Goal: Task Accomplishment & Management: Manage account settings

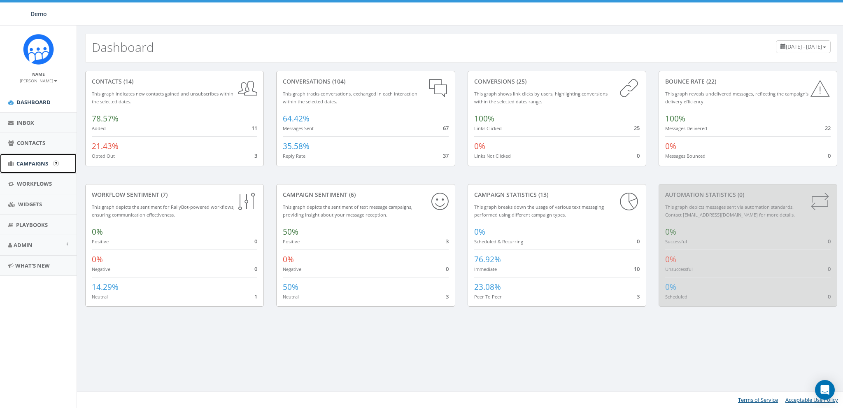
click at [23, 164] on span "Campaigns" at bounding box center [32, 163] width 32 height 7
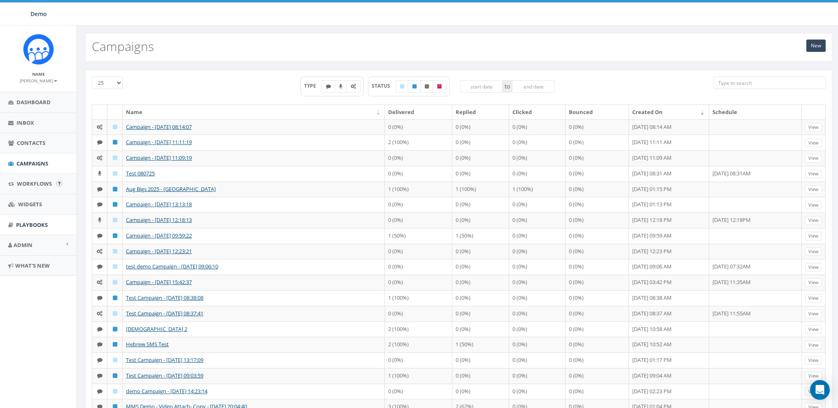
scroll to position [1, 0]
click at [25, 244] on span "Admin" at bounding box center [23, 244] width 19 height 7
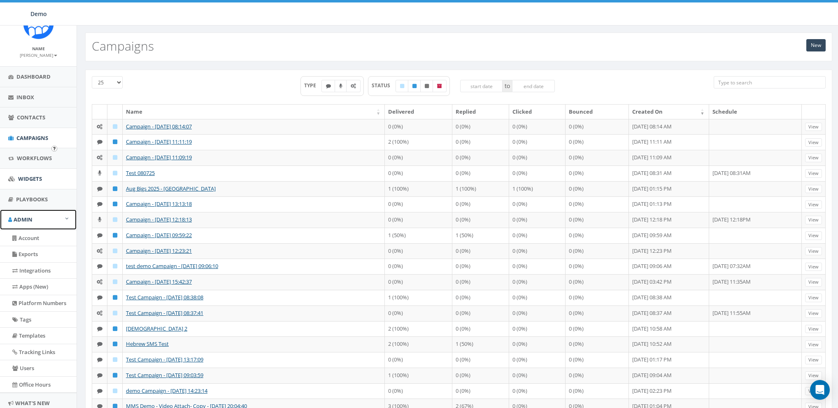
scroll to position [52, 0]
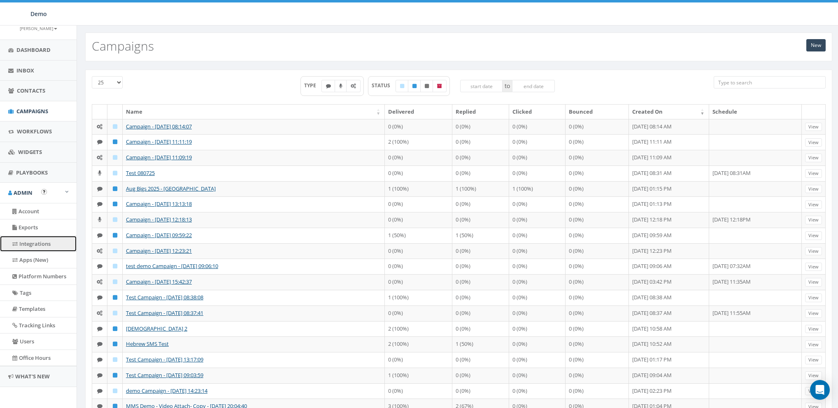
click at [37, 241] on link "Integrations" at bounding box center [38, 244] width 77 height 16
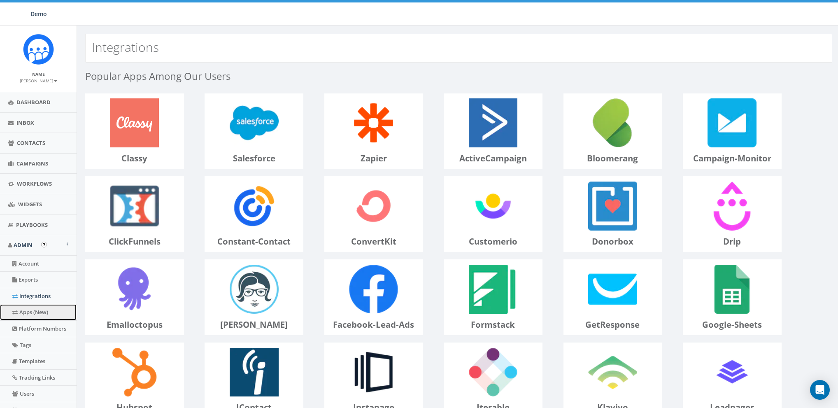
click at [40, 312] on link "Apps (New)" at bounding box center [38, 312] width 77 height 16
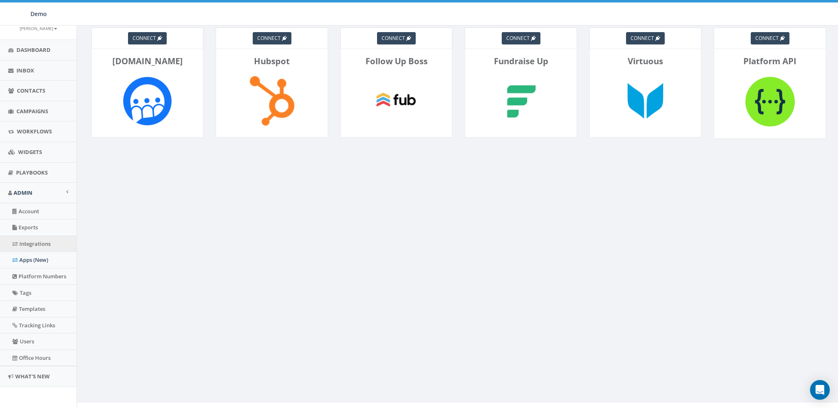
scroll to position [52, 0]
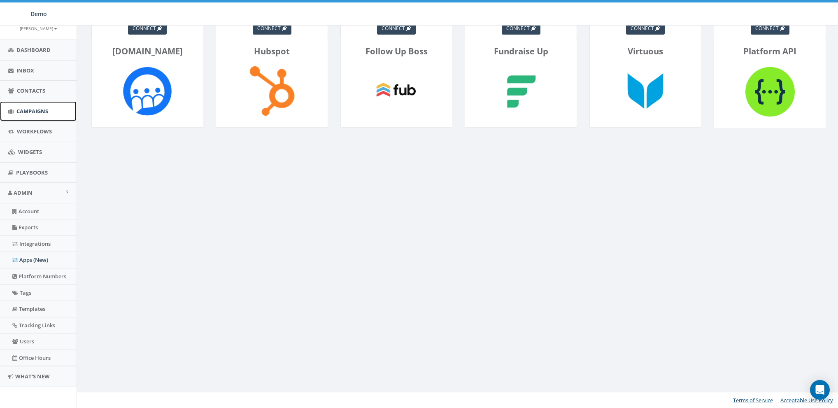
click at [34, 110] on span "Campaigns" at bounding box center [32, 110] width 32 height 7
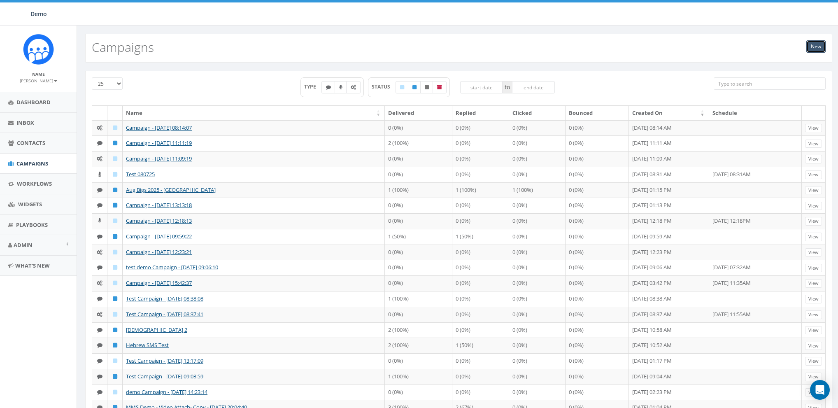
click at [814, 47] on link "New" at bounding box center [815, 46] width 19 height 12
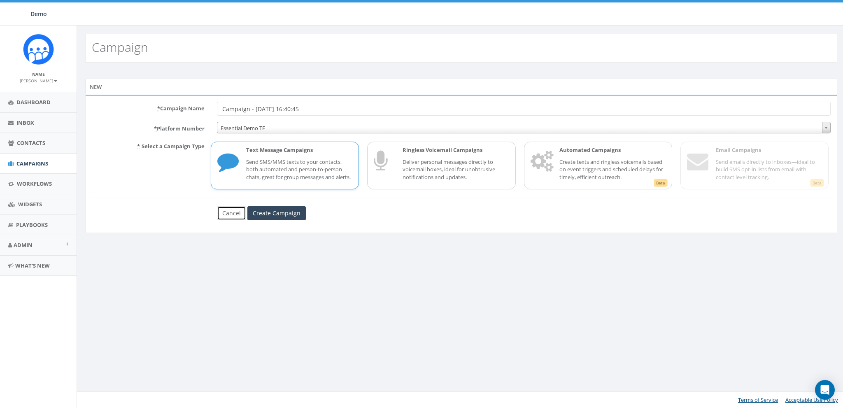
click at [232, 220] on link "Cancel" at bounding box center [231, 213] width 29 height 14
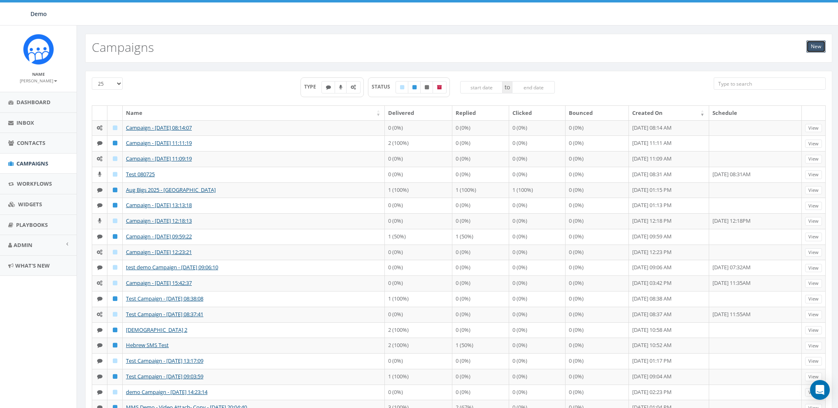
click at [821, 46] on link "New" at bounding box center [815, 46] width 19 height 12
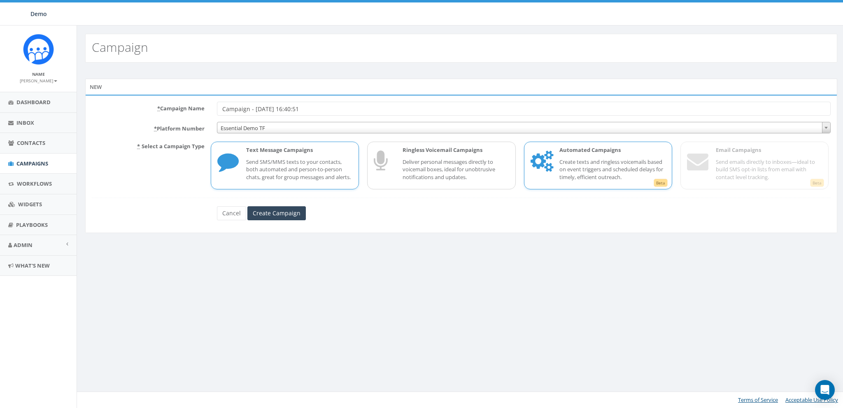
click at [573, 177] on p "Create texts and ringless voicemails based on event triggers and scheduled dela…" at bounding box center [612, 169] width 106 height 23
click at [234, 215] on link "Cancel" at bounding box center [231, 213] width 29 height 14
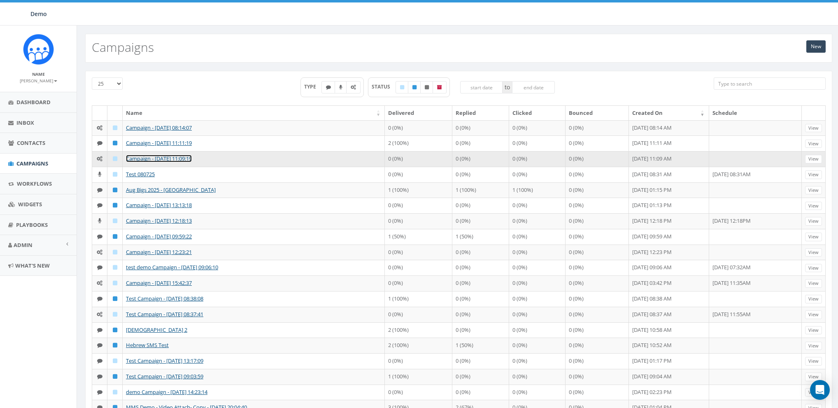
click at [147, 157] on link "Campaign - [DATE] 11:09:19" at bounding box center [159, 158] width 66 height 7
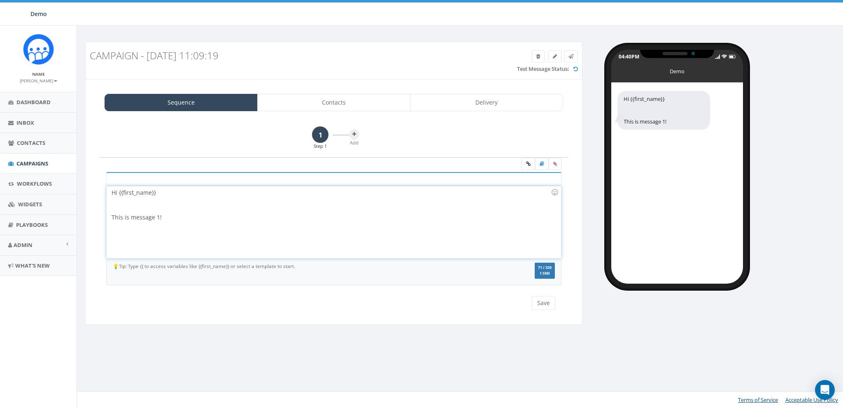
click at [236, 206] on div at bounding box center [330, 205] width 439 height 16
click at [355, 133] on icon at bounding box center [354, 134] width 4 height 5
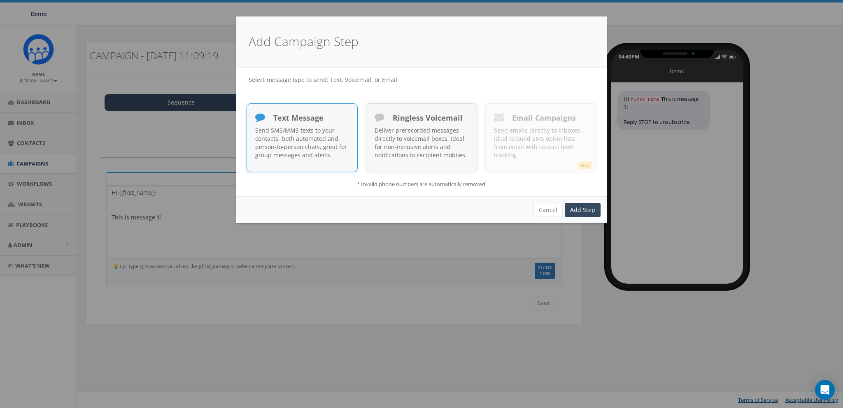
click at [306, 123] on div "Text Message" at bounding box center [302, 119] width 94 height 14
click at [590, 211] on link "Add Step" at bounding box center [582, 210] width 36 height 14
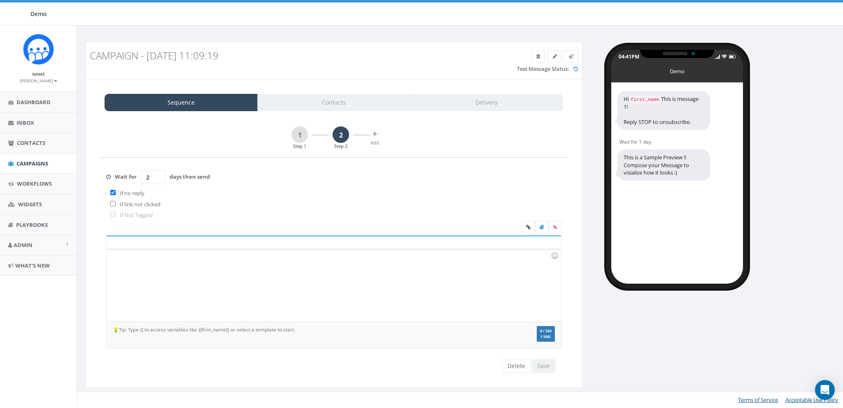
click at [157, 174] on input "2" at bounding box center [153, 177] width 25 height 14
type input "3"
click at [157, 174] on input "3" at bounding box center [153, 177] width 25 height 14
click at [507, 365] on button "Delete" at bounding box center [516, 366] width 28 height 14
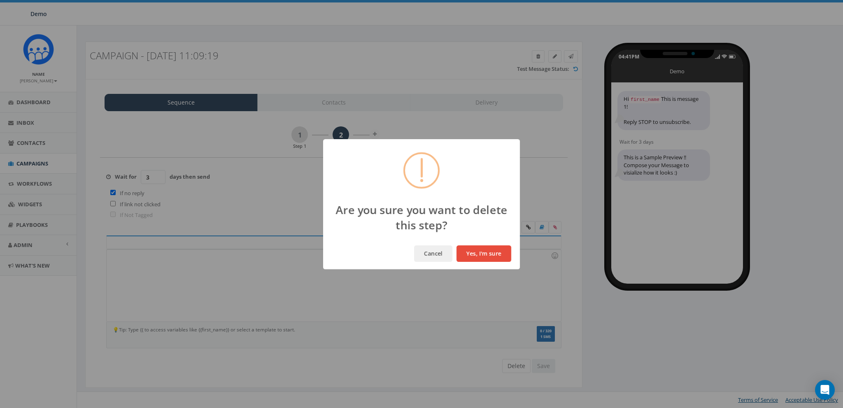
click at [499, 254] on button "Yes, I'm sure" at bounding box center [483, 253] width 55 height 16
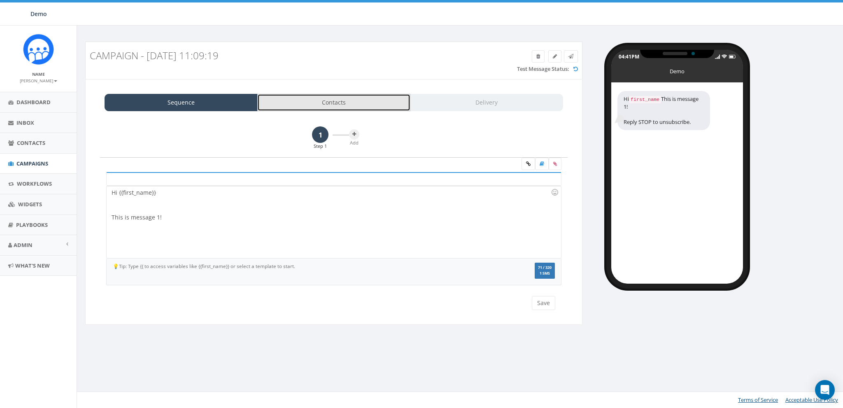
click at [343, 103] on link "Contacts" at bounding box center [333, 102] width 153 height 17
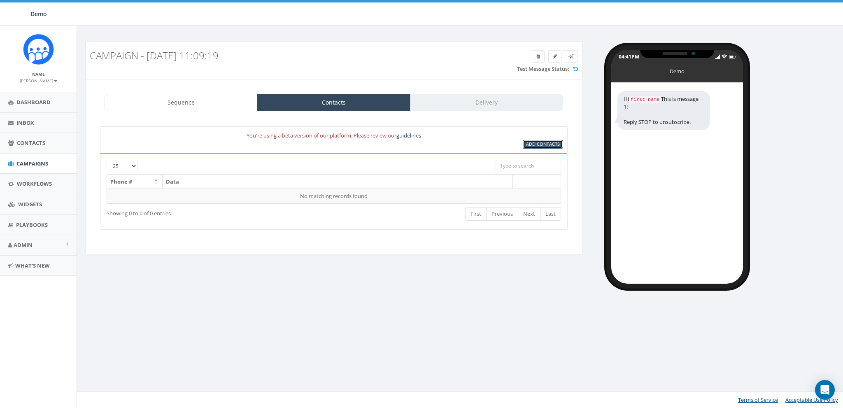
click at [547, 144] on span "Add Contacts" at bounding box center [543, 144] width 34 height 6
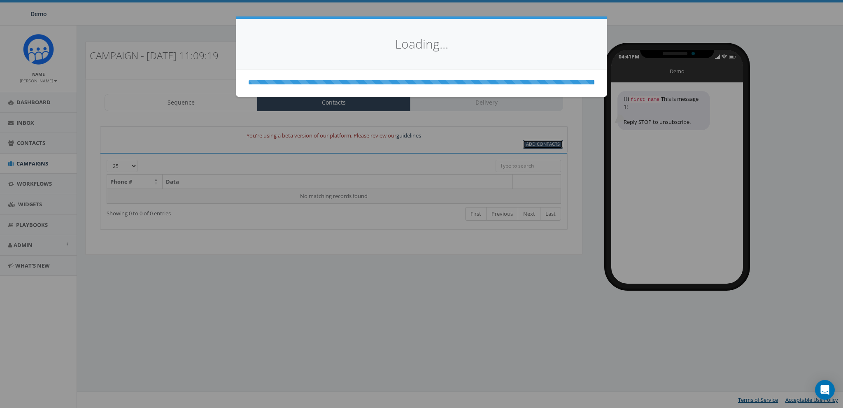
select select
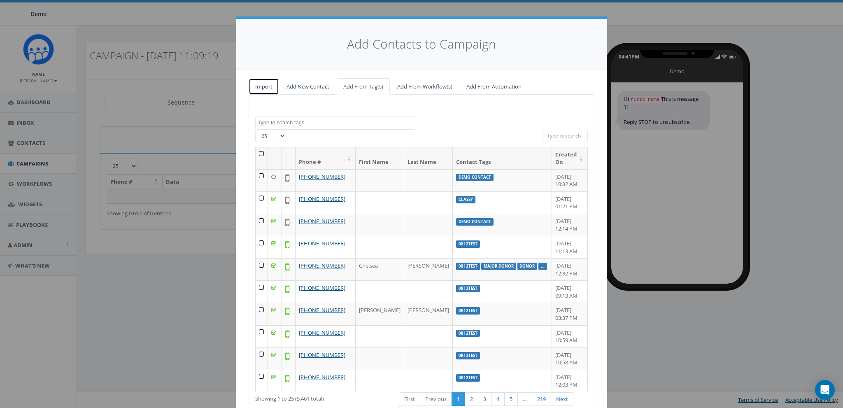
click at [269, 85] on link "Import" at bounding box center [263, 86] width 30 height 17
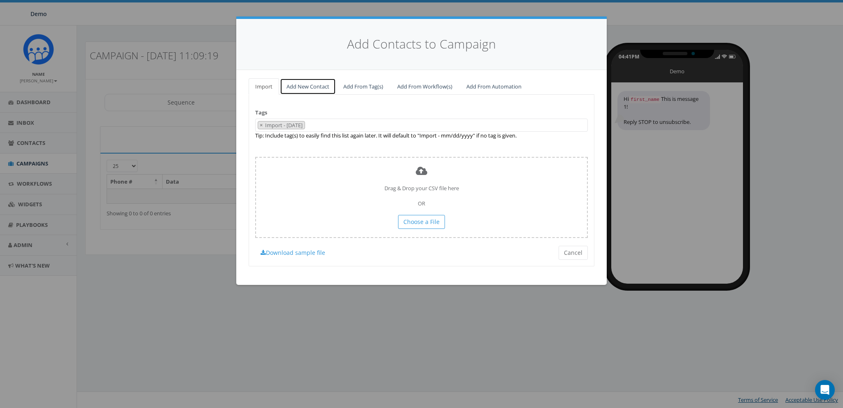
click at [316, 84] on link "Add New Contact" at bounding box center [308, 86] width 56 height 17
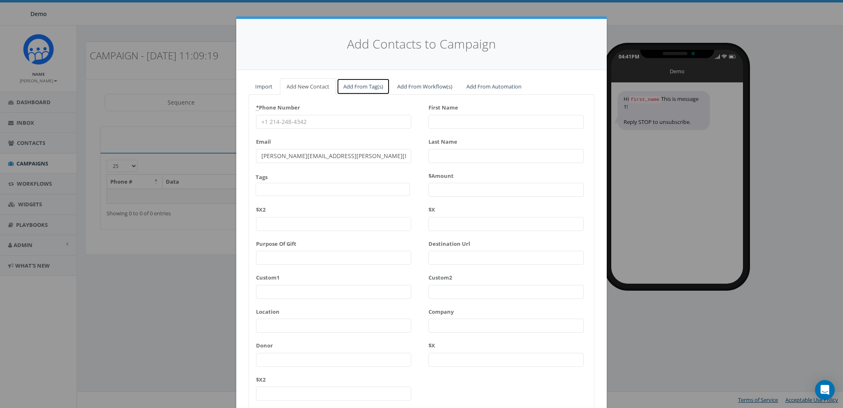
click at [369, 86] on link "Add From Tag(s)" at bounding box center [363, 86] width 53 height 17
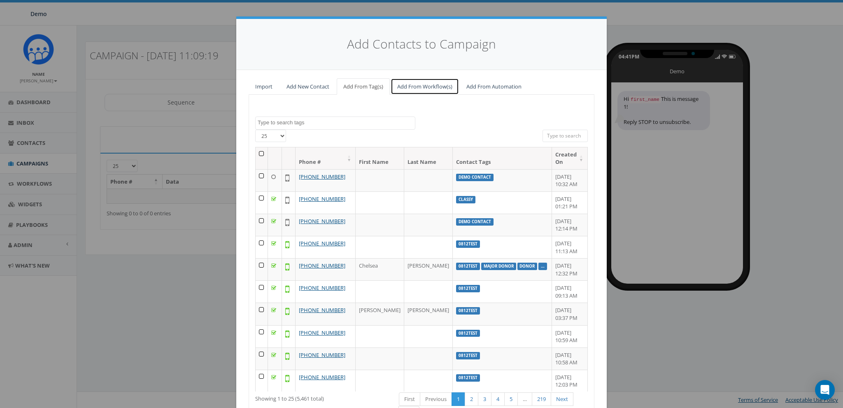
click at [403, 84] on link "Add From Workflow(s)" at bounding box center [424, 86] width 68 height 17
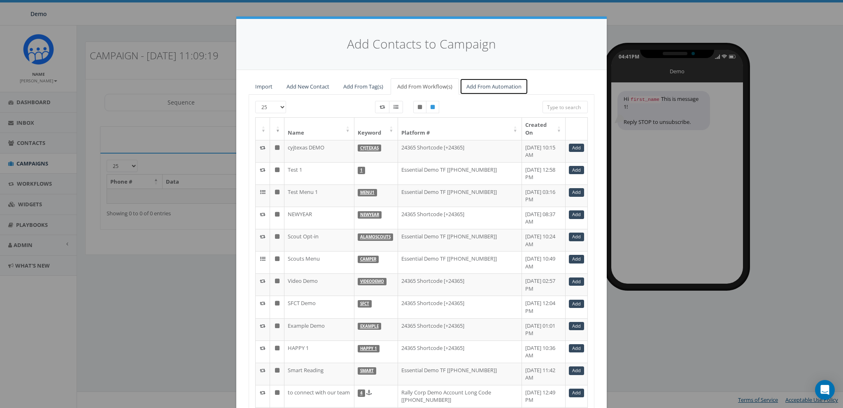
click at [485, 85] on link "Add From Automation" at bounding box center [494, 86] width 68 height 17
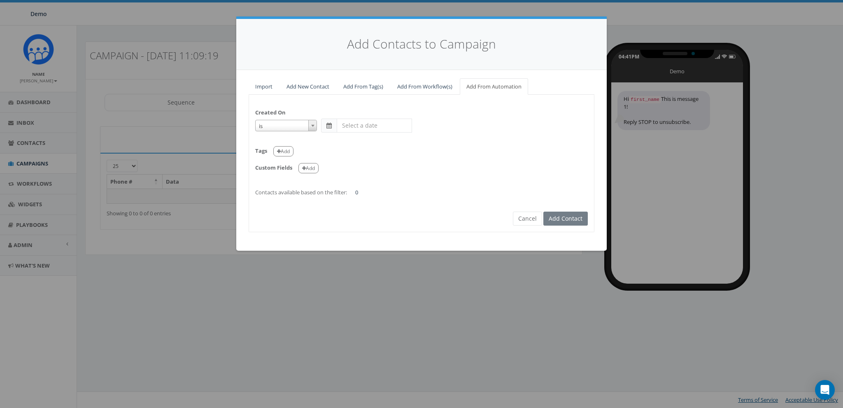
click at [303, 124] on span "is" at bounding box center [285, 126] width 61 height 12
select select "is on or after"
click at [328, 126] on span at bounding box center [328, 126] width 5 height 6
click at [357, 125] on input "text" at bounding box center [374, 125] width 75 height 14
click at [345, 142] on th "«" at bounding box center [345, 141] width 12 height 12
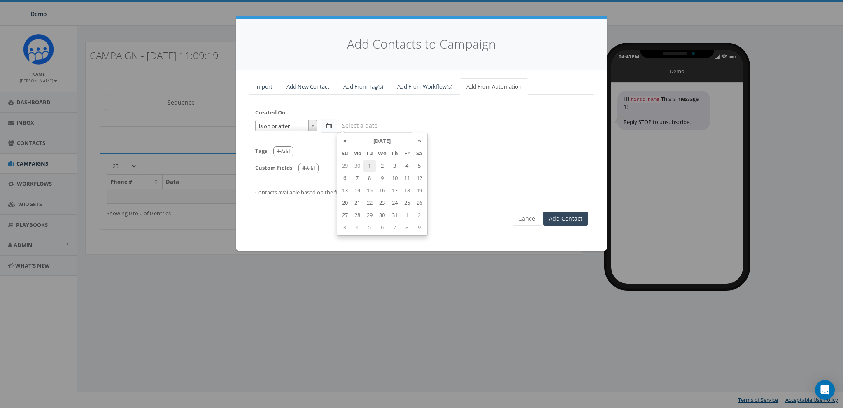
click at [369, 164] on td "1" at bounding box center [369, 166] width 12 height 12
type input "2025-07-01"
click at [471, 165] on div "Custom Fields Add" at bounding box center [421, 165] width 332 height 17
click at [283, 150] on button "Add" at bounding box center [283, 151] width 20 height 10
select select
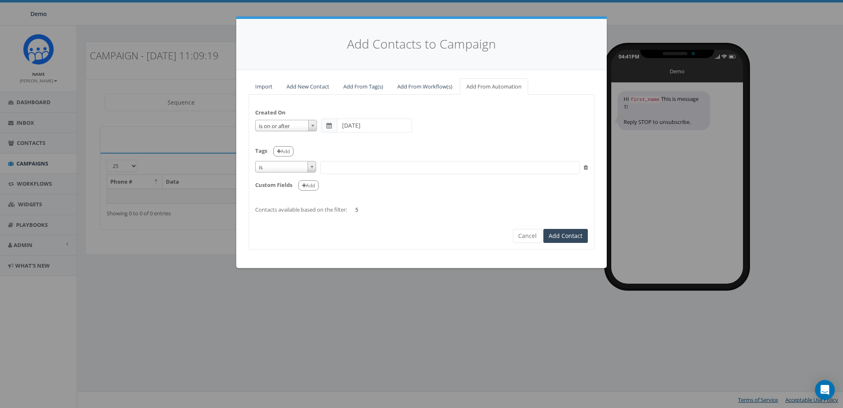
click at [283, 174] on div "Custom Fields Add" at bounding box center [421, 182] width 332 height 17
click at [281, 169] on span "is" at bounding box center [285, 167] width 60 height 12
select select "contains"
click at [335, 166] on span at bounding box center [449, 167] width 259 height 13
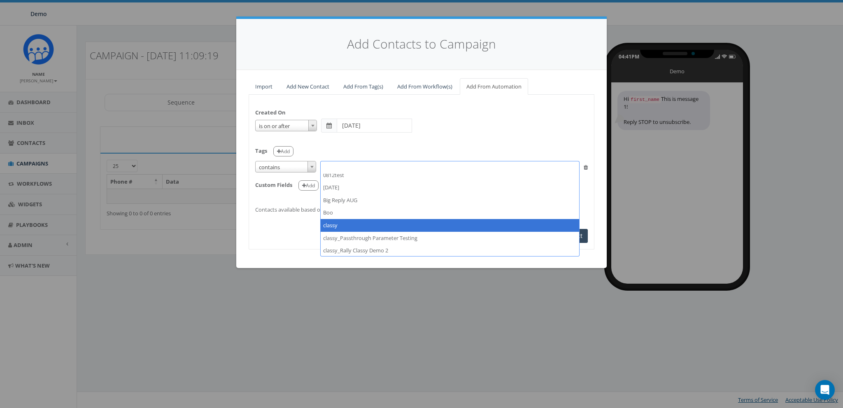
scroll to position [12, 0]
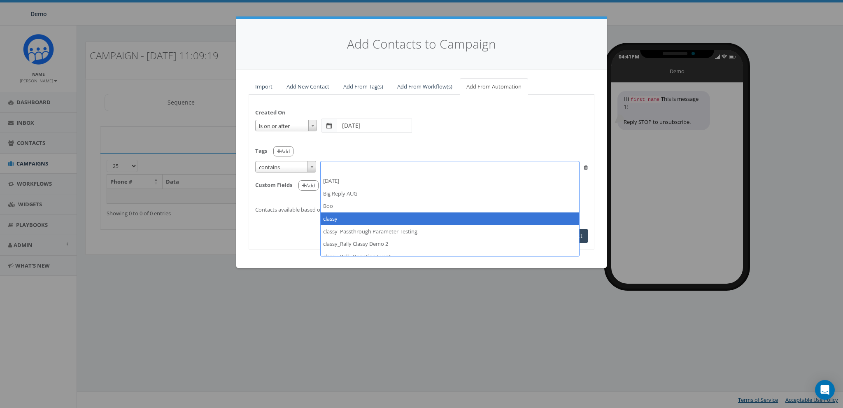
select select "classy"
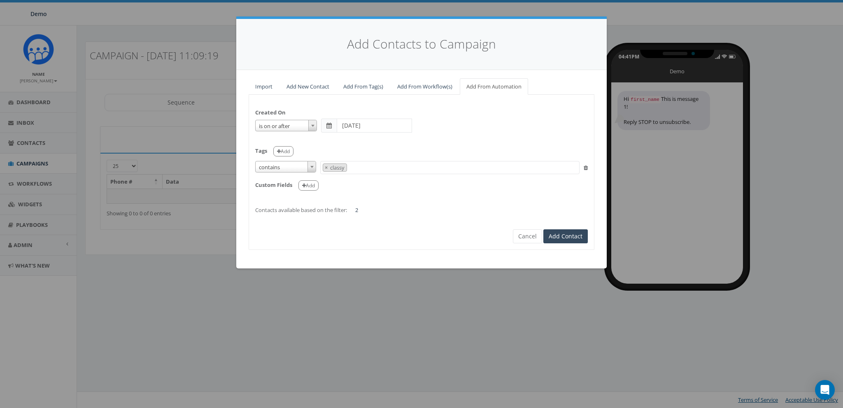
click at [397, 192] on div "Created On is is on or before is on or after is before is after is not is on or…" at bounding box center [421, 157] width 345 height 113
click at [325, 167] on span "×" at bounding box center [326, 167] width 3 height 7
select select
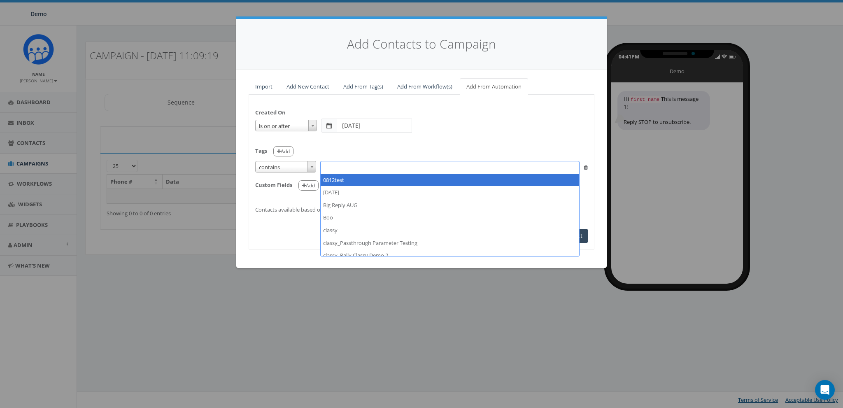
click at [384, 144] on div "Tags Add" at bounding box center [421, 148] width 332 height 17
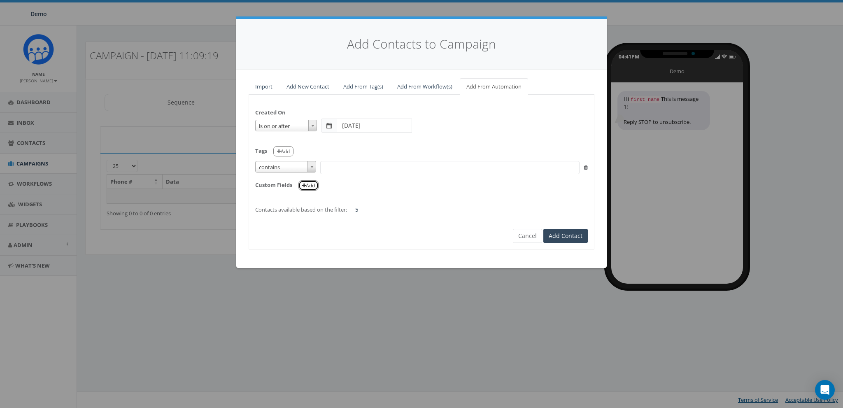
click at [307, 184] on button "Add" at bounding box center [308, 185] width 20 height 10
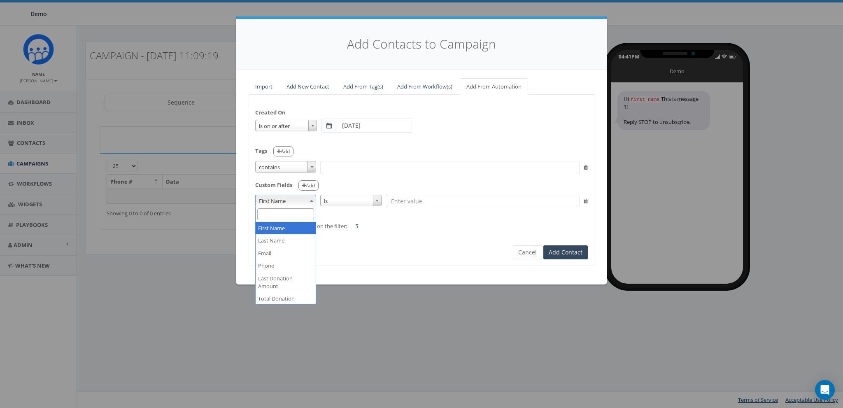
click at [292, 202] on span "First Name" at bounding box center [285, 201] width 60 height 12
select select "auto_total_donation_amount"
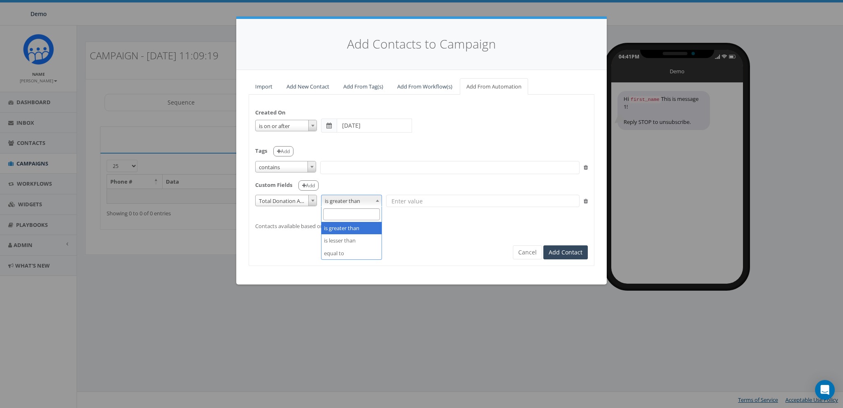
click at [342, 200] on span "is greater than" at bounding box center [351, 201] width 60 height 12
click at [357, 179] on div "Custom Fields Add" at bounding box center [421, 182] width 332 height 17
click at [440, 199] on input "text" at bounding box center [482, 201] width 193 height 12
type input "50"
click at [450, 257] on div "Created On is is on or before is on or after is before is after is not is on or…" at bounding box center [421, 180] width 346 height 171
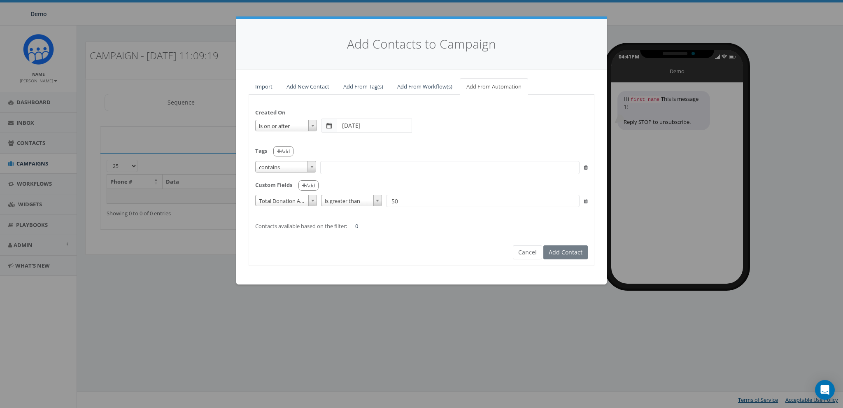
click at [582, 200] on div "First Name Last Name Email Phone Last Donation Amount Total Donation Amount Las…" at bounding box center [421, 201] width 332 height 12
click at [584, 200] on icon at bounding box center [585, 200] width 4 height 5
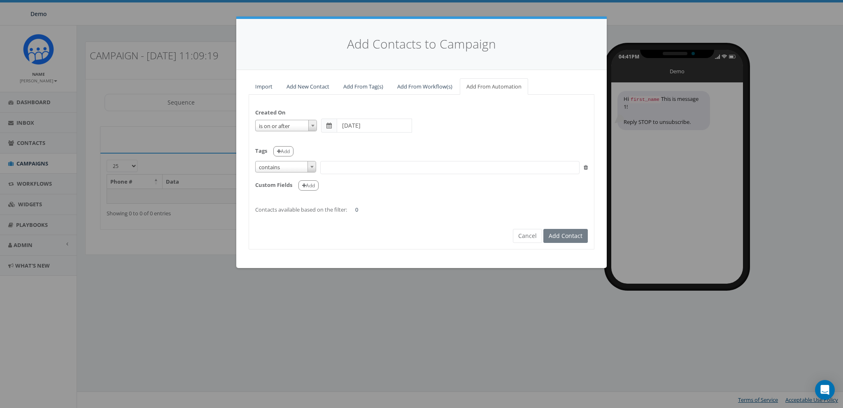
click at [584, 165] on icon at bounding box center [585, 167] width 4 height 5
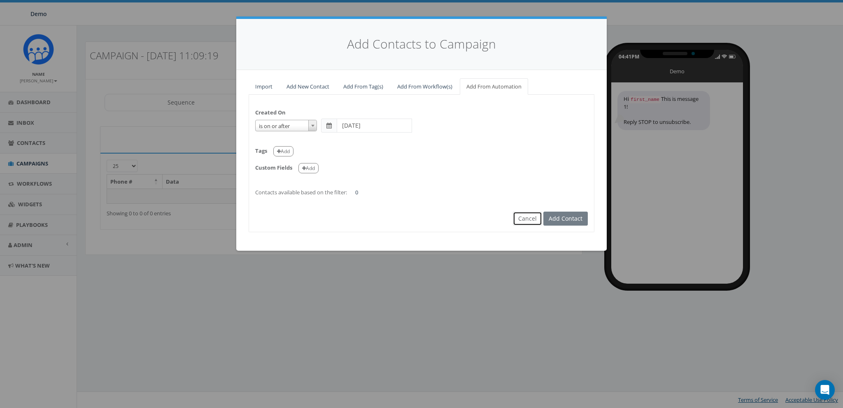
click at [521, 219] on button "Cancel" at bounding box center [527, 218] width 29 height 14
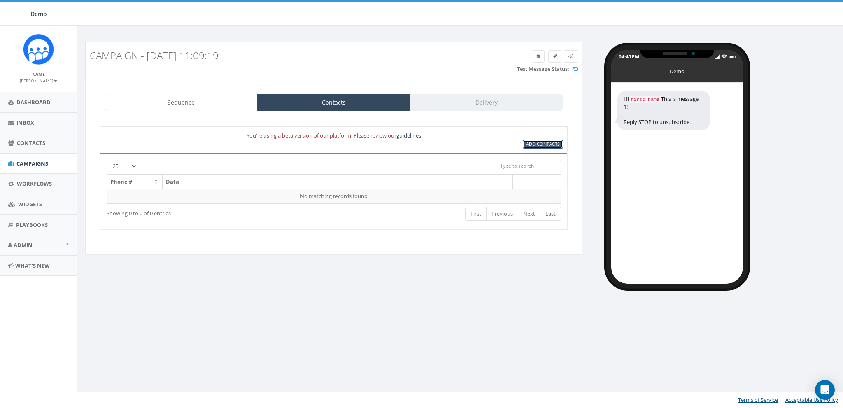
click at [525, 142] on link "Add Contacts" at bounding box center [542, 144] width 40 height 9
select select
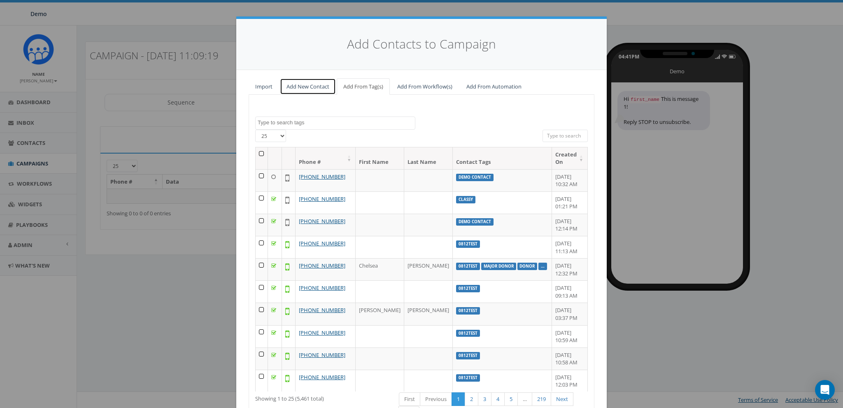
click at [311, 87] on link "Add New Contact" at bounding box center [308, 86] width 56 height 17
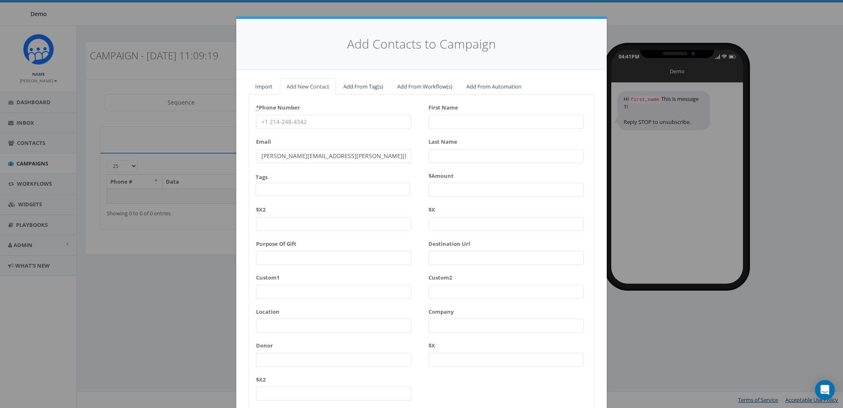
click at [295, 118] on input "* Phone Number" at bounding box center [333, 122] width 155 height 14
type input "8587365358"
type input "James"
type input "Martin"
click at [485, 383] on div "* Phone Number 8587365358 Email Tags 0812test 2025/08/27 Big Reply AUG Boo clas…" at bounding box center [421, 254] width 345 height 306
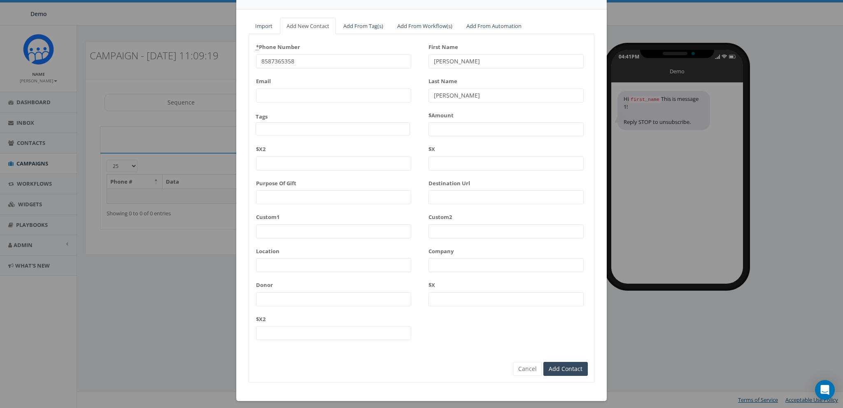
scroll to position [65, 0]
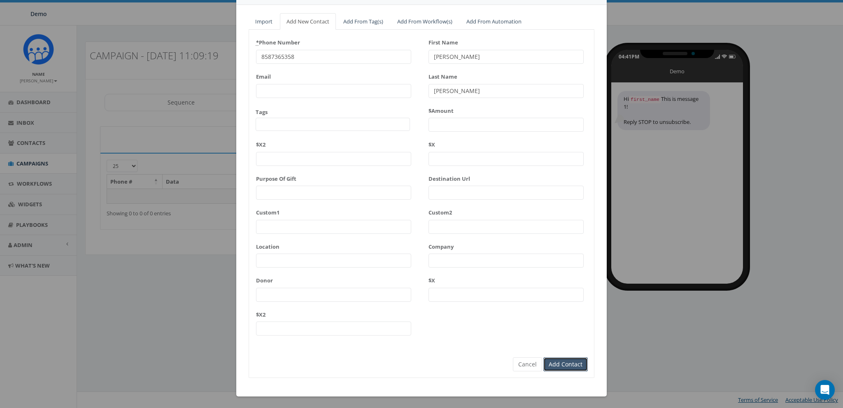
click at [576, 363] on input "Add Contact" at bounding box center [565, 364] width 44 height 14
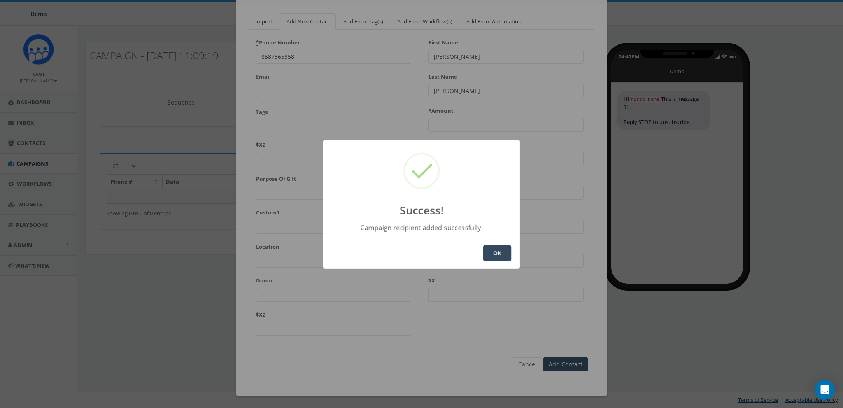
click at [504, 253] on button "OK" at bounding box center [497, 253] width 28 height 16
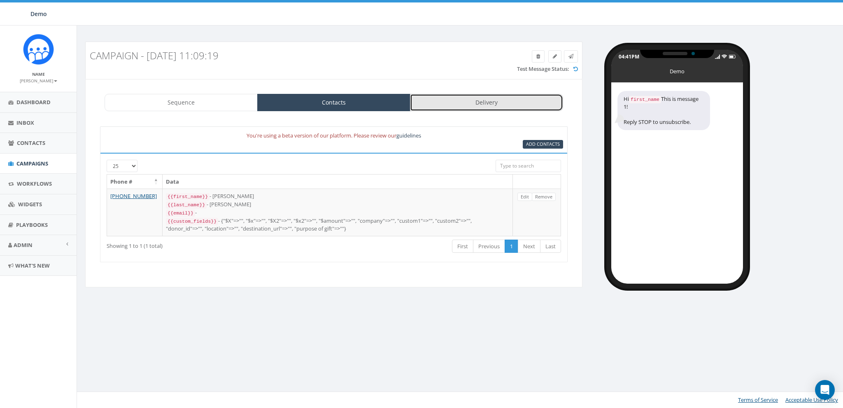
click at [488, 101] on link "Delivery" at bounding box center [486, 102] width 153 height 17
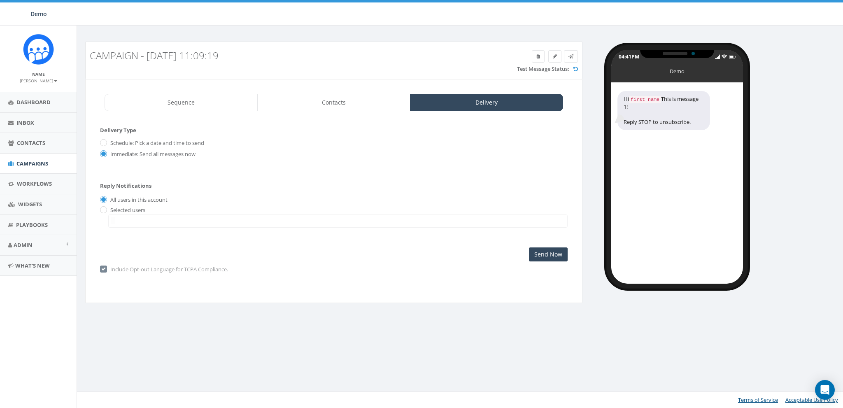
click at [124, 142] on label "Schedule: Pick a date and time to send" at bounding box center [156, 143] width 96 height 8
click at [105, 142] on input "Schedule: Pick a date and time to send" at bounding box center [102, 142] width 5 height 5
radio input "true"
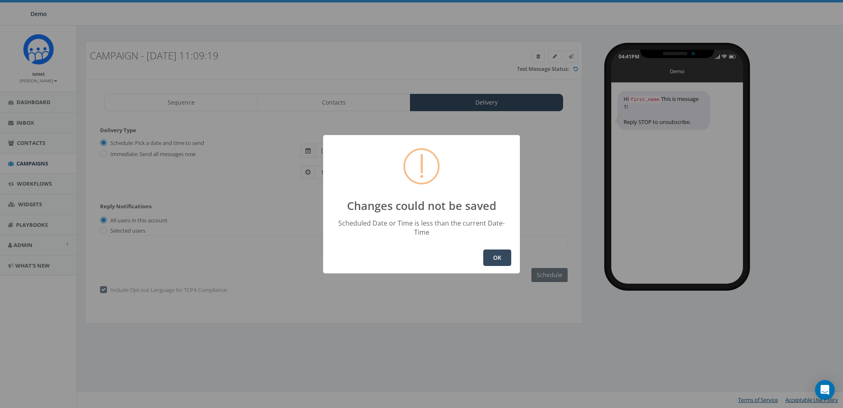
click at [491, 249] on button "OK" at bounding box center [497, 257] width 28 height 16
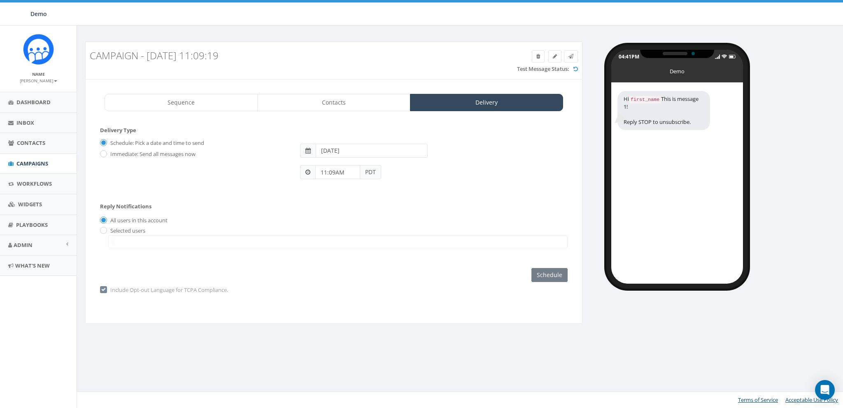
click at [122, 152] on label "Immediate: Send all messages now" at bounding box center [151, 154] width 87 height 8
click at [105, 152] on input "Immediate: Send all messages now" at bounding box center [102, 154] width 5 height 5
radio input "true"
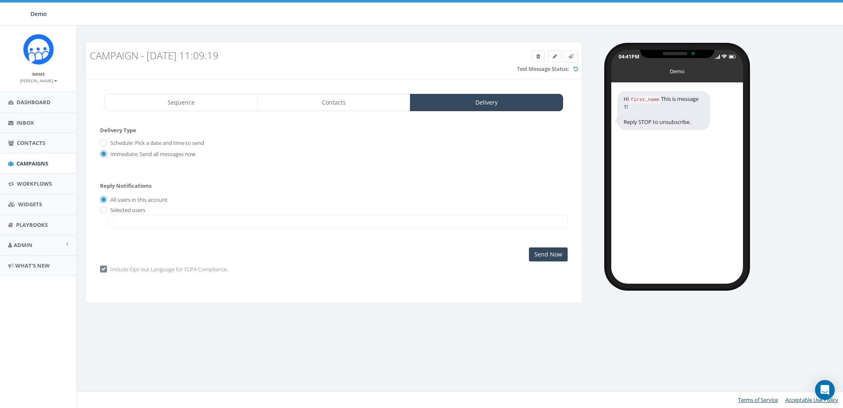
click at [116, 142] on label "Schedule: Pick a date and time to send" at bounding box center [156, 143] width 96 height 8
click at [105, 142] on input "Schedule: Pick a date and time to send" at bounding box center [102, 142] width 5 height 5
radio input "true"
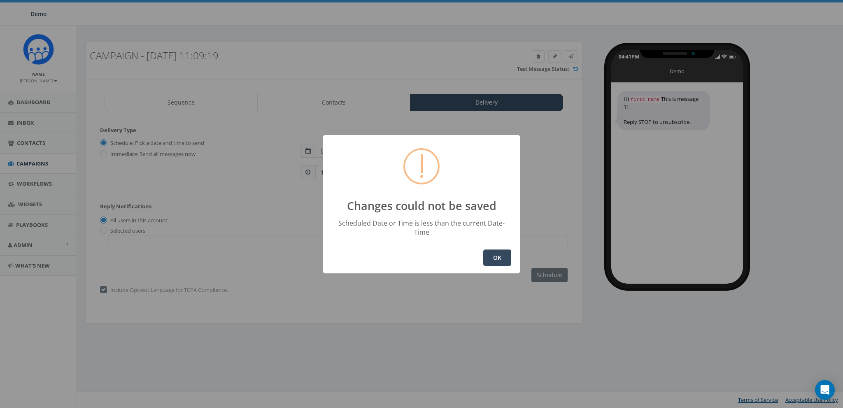
click at [494, 253] on button "OK" at bounding box center [497, 257] width 28 height 16
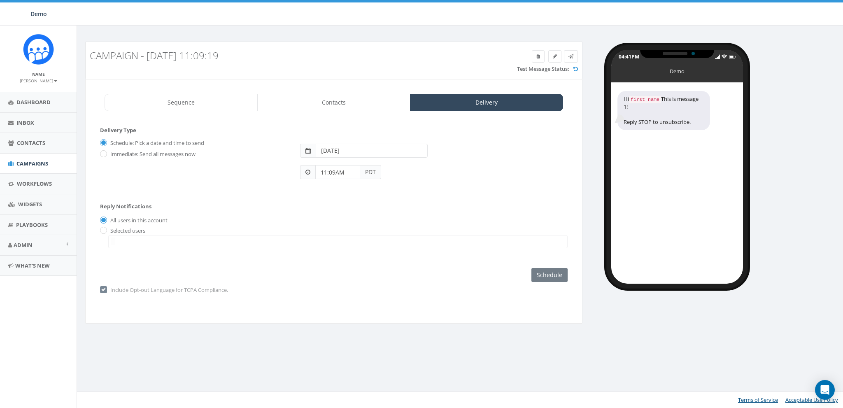
click at [130, 159] on div "Schedule: Pick a date and time to send Immediate: Send all messages now S M T W…" at bounding box center [334, 157] width 480 height 43
click at [130, 156] on label "Immediate: Send all messages now" at bounding box center [151, 154] width 87 height 8
click at [105, 156] on input "Immediate: Send all messages now" at bounding box center [102, 154] width 5 height 5
radio input "true"
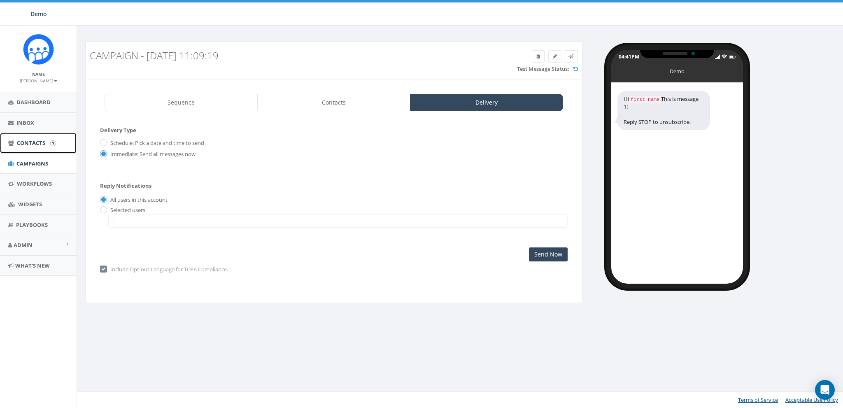
click at [21, 141] on span "Contacts" at bounding box center [31, 142] width 28 height 7
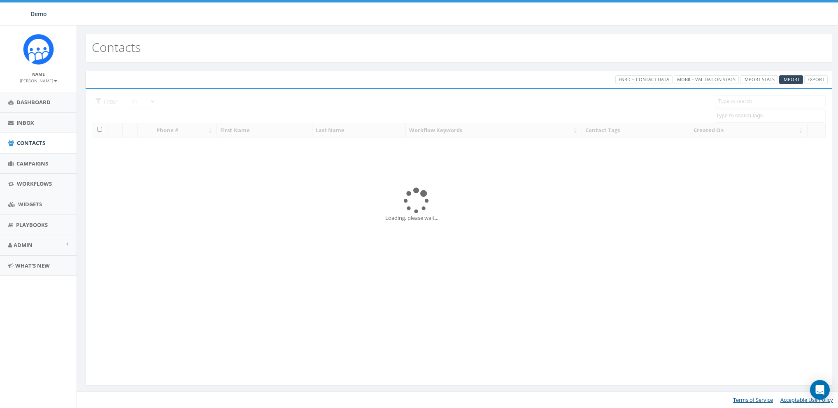
select select
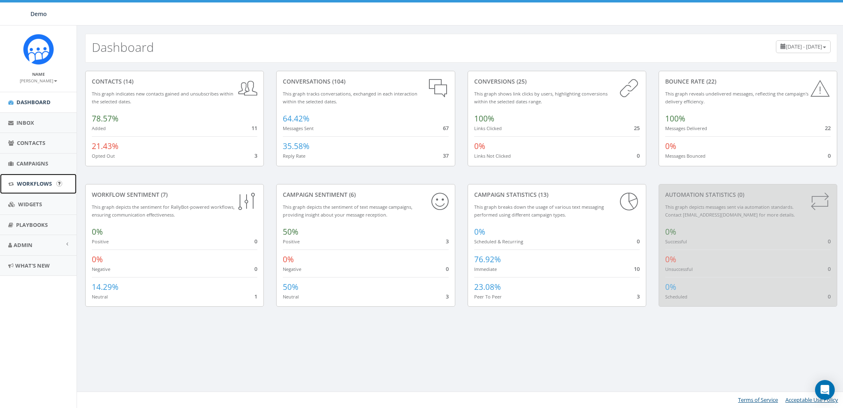
click at [27, 190] on link "Workflows" at bounding box center [38, 184] width 77 height 20
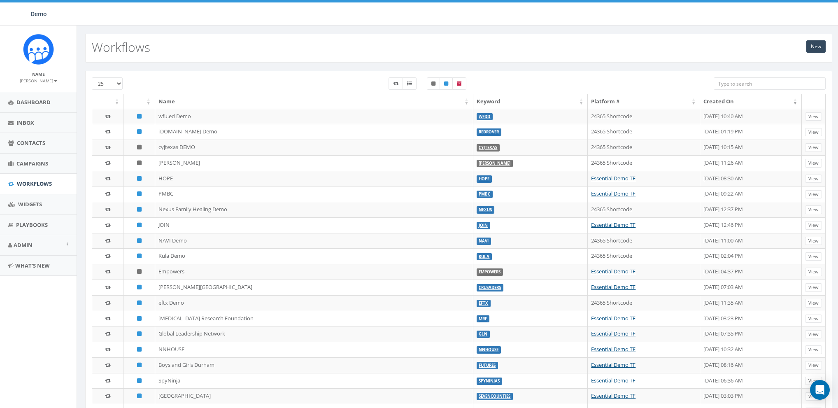
click at [741, 78] on input "search" at bounding box center [769, 83] width 112 height 12
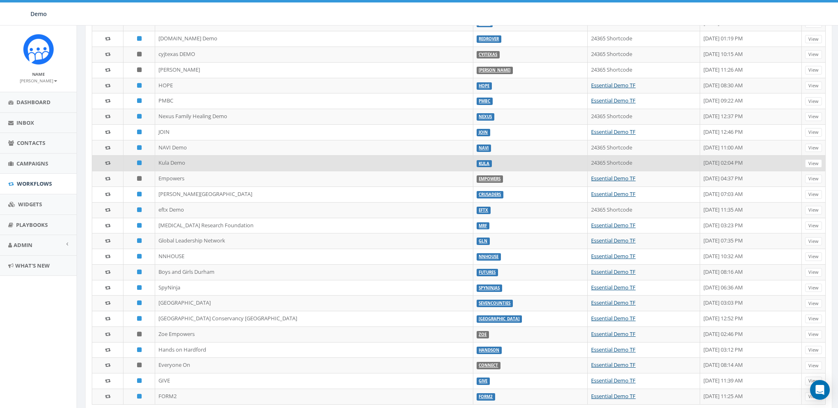
scroll to position [129, 0]
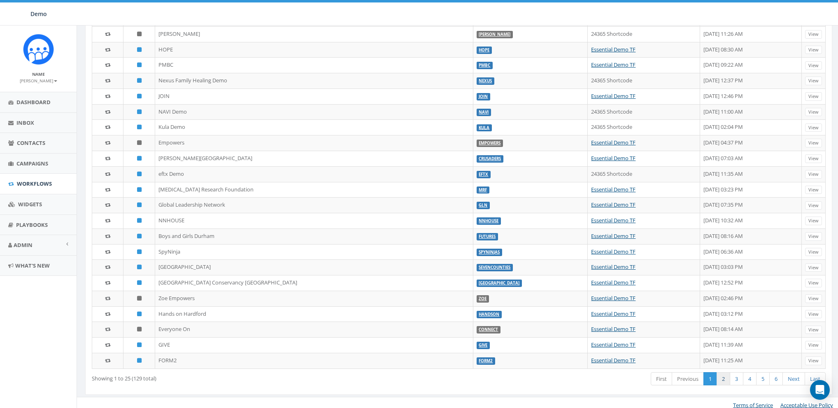
type input "demo"
click at [727, 377] on link "2" at bounding box center [723, 379] width 14 height 14
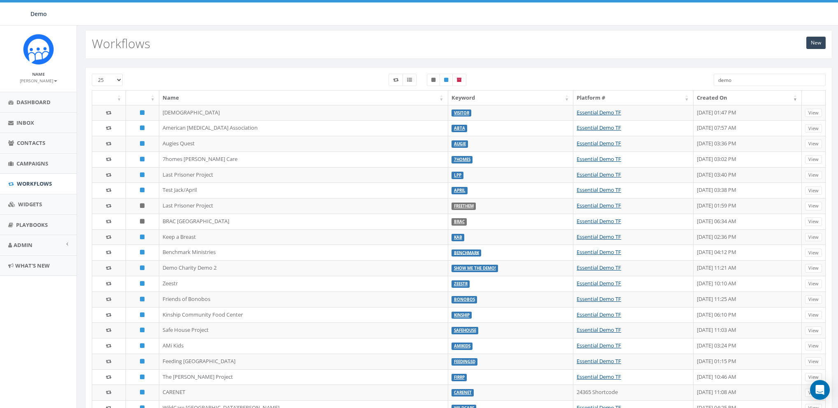
scroll to position [0, 0]
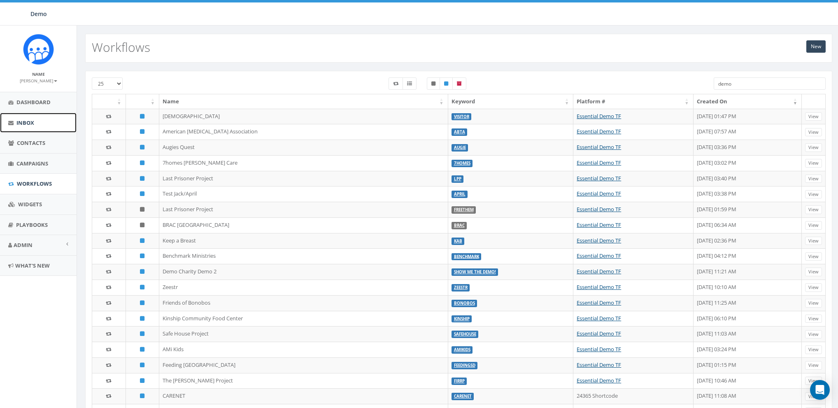
click at [19, 123] on span "Inbox" at bounding box center [25, 122] width 18 height 7
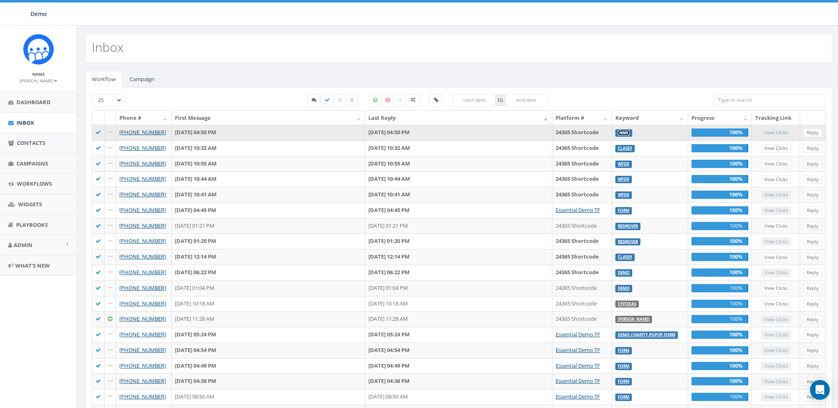
click at [629, 133] on link "Demo" at bounding box center [623, 132] width 12 height 5
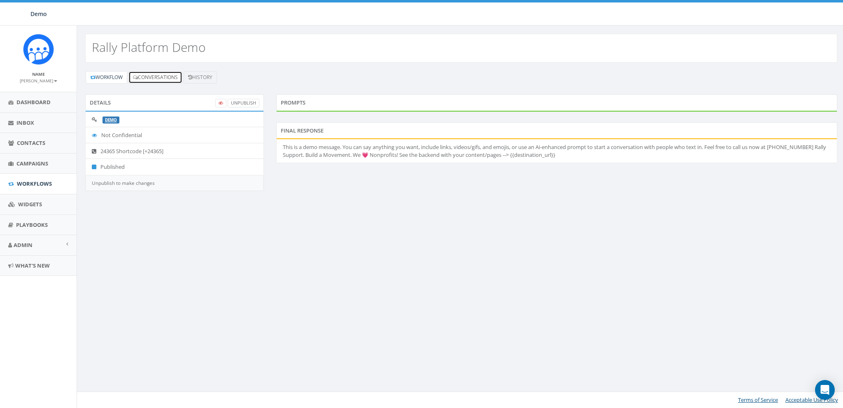
click at [151, 75] on link "Conversations" at bounding box center [155, 77] width 54 height 12
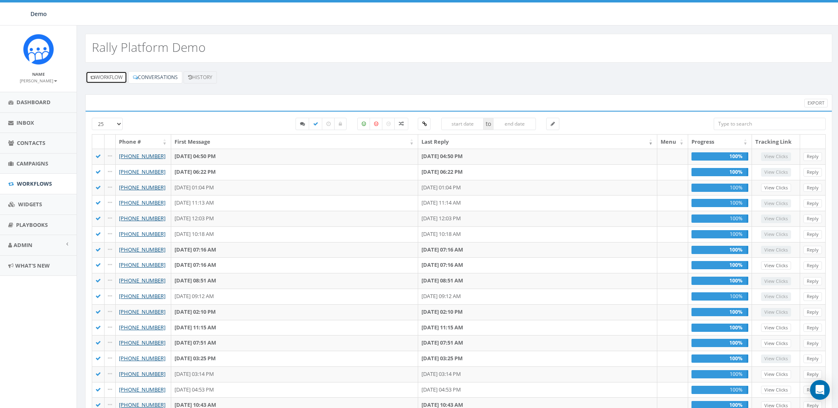
click at [114, 76] on link "Workflow" at bounding box center [107, 77] width 42 height 12
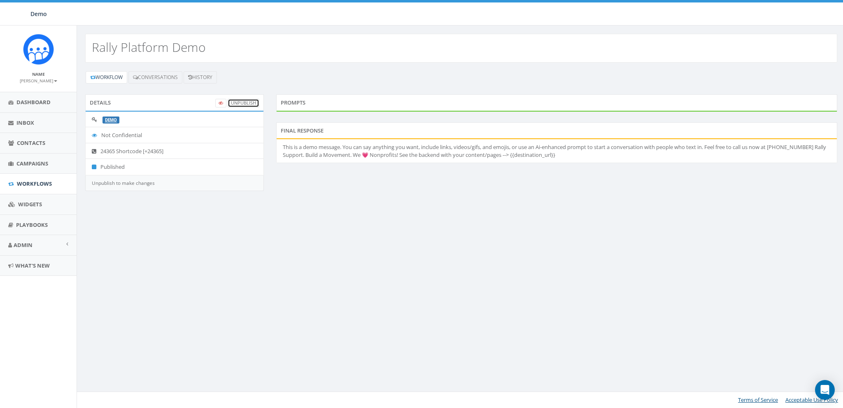
click at [248, 104] on link "UnPublish" at bounding box center [243, 103] width 32 height 9
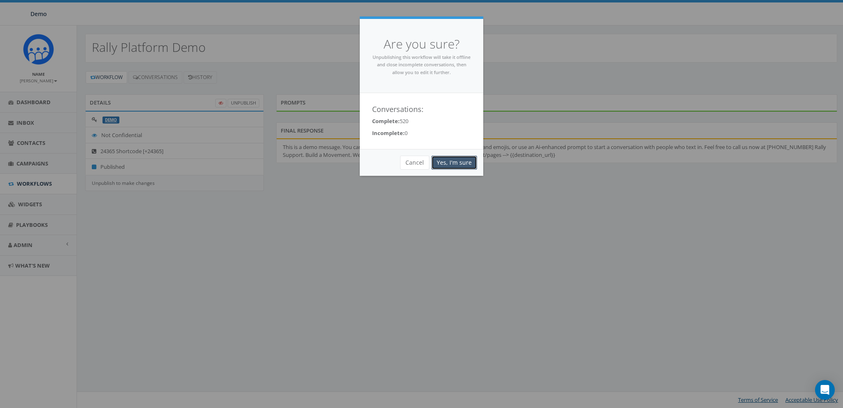
click at [458, 160] on link "Yes, I'm sure" at bounding box center [454, 163] width 46 height 14
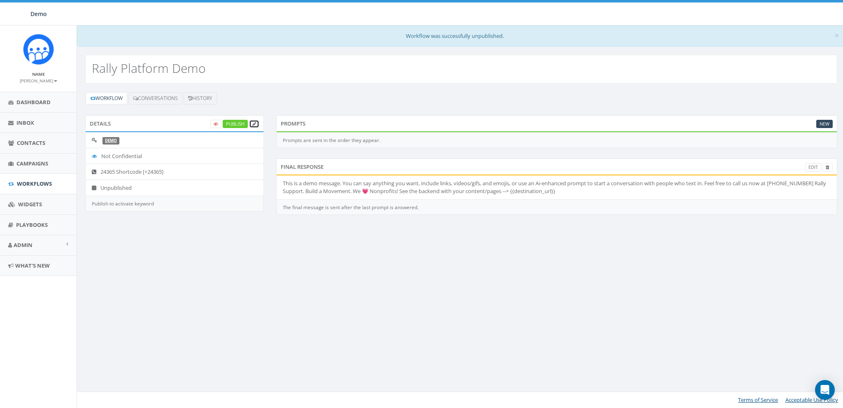
click at [252, 122] on icon at bounding box center [254, 124] width 4 height 5
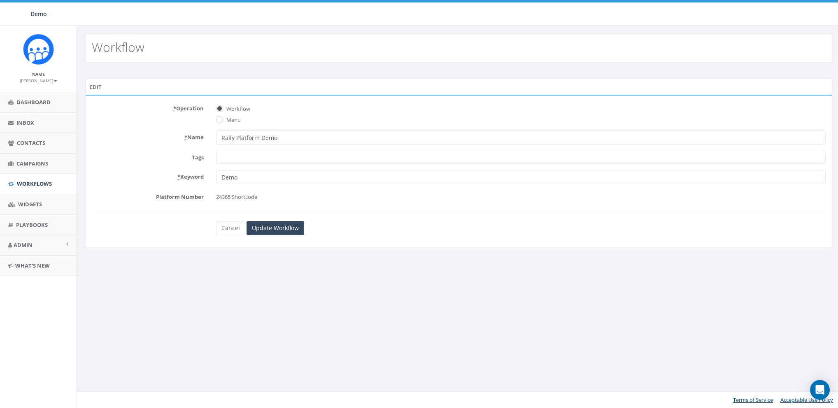
select select
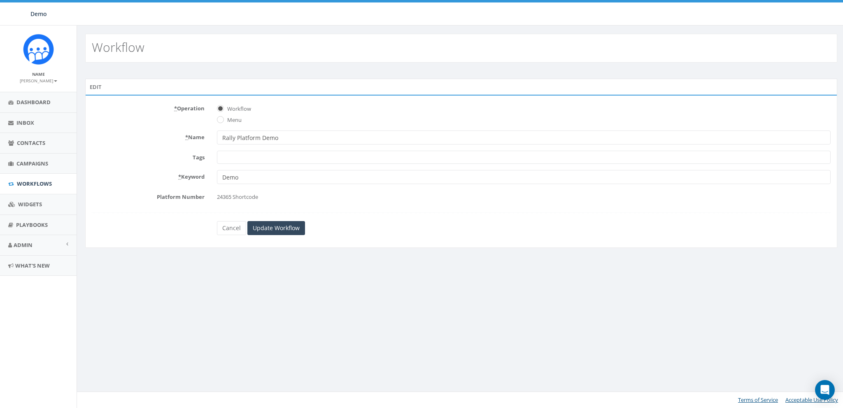
click at [156, 128] on form "* Operation Workflow Menu * Name Rally Platform Demo Tags 0812test 2025/08/27 B…" at bounding box center [461, 168] width 738 height 133
click at [244, 159] on span at bounding box center [523, 157] width 613 height 13
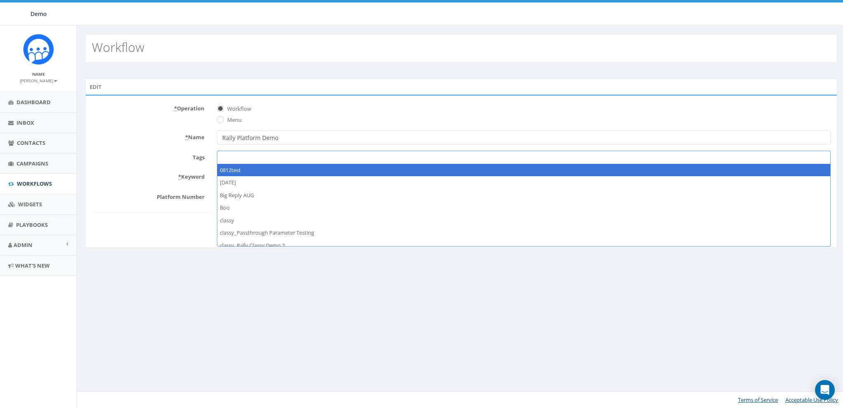
click at [157, 150] on form "* Operation Workflow Menu * Name Rally Platform Demo Tags 0812test 2025/08/27 B…" at bounding box center [461, 168] width 738 height 133
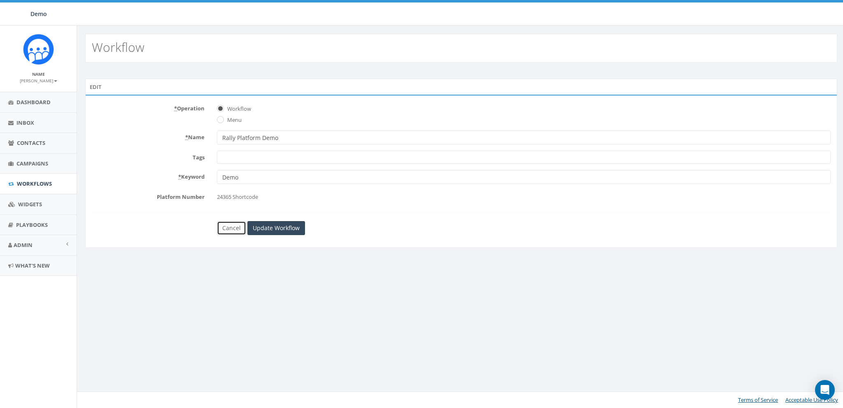
click at [233, 226] on link "Cancel" at bounding box center [231, 228] width 29 height 14
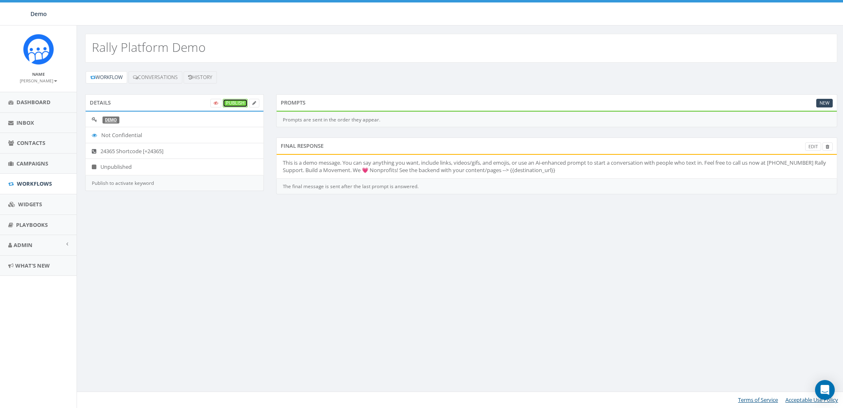
click at [244, 100] on link "Publish" at bounding box center [235, 103] width 25 height 9
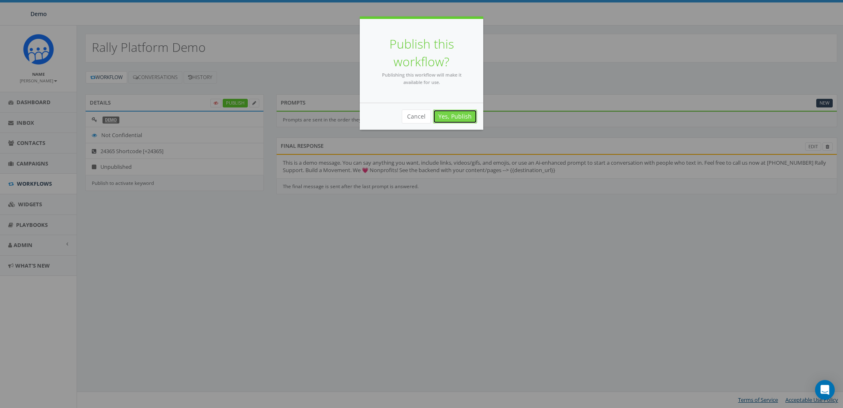
click at [446, 114] on link "Yes, Publish" at bounding box center [455, 116] width 44 height 14
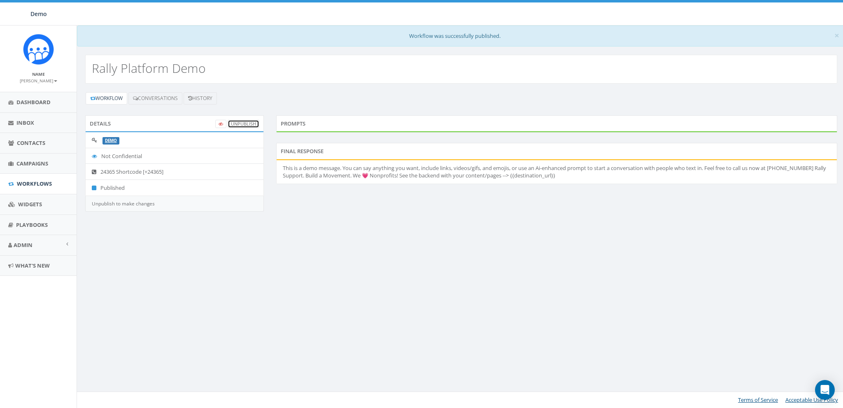
click at [236, 124] on link "UnPublish" at bounding box center [243, 124] width 32 height 9
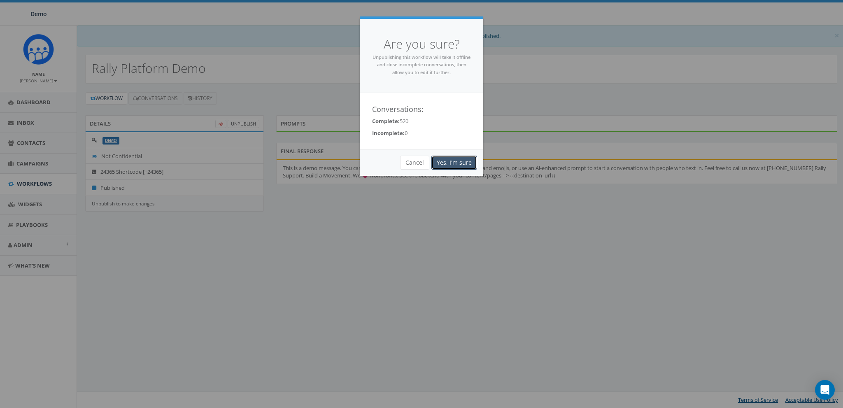
click at [442, 159] on link "Yes, I'm sure" at bounding box center [454, 163] width 46 height 14
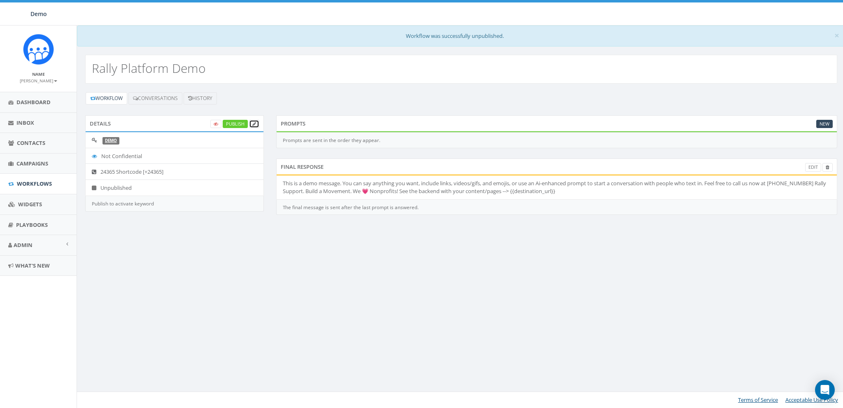
click at [254, 122] on icon at bounding box center [254, 124] width 4 height 5
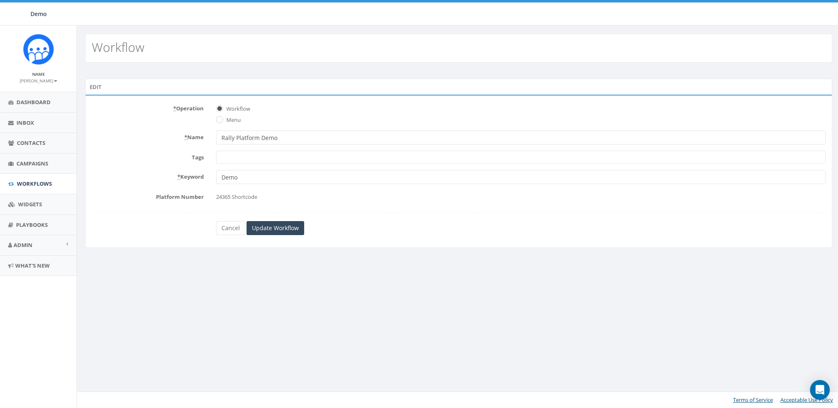
select select
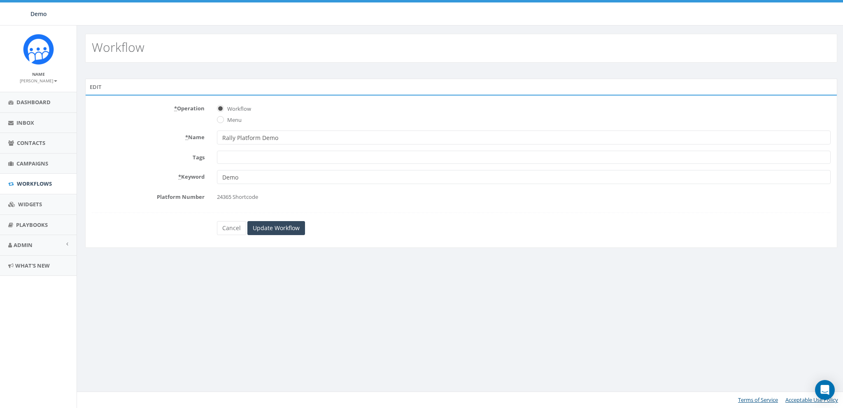
click at [180, 156] on label "Tags" at bounding box center [148, 156] width 125 height 11
click at [217, 151] on select "0812test [DATE] Big Reply AUG Boo classy classy_Passthrough Parameter Testing c…" at bounding box center [217, 151] width 0 height 0
click at [237, 153] on span at bounding box center [523, 157] width 613 height 13
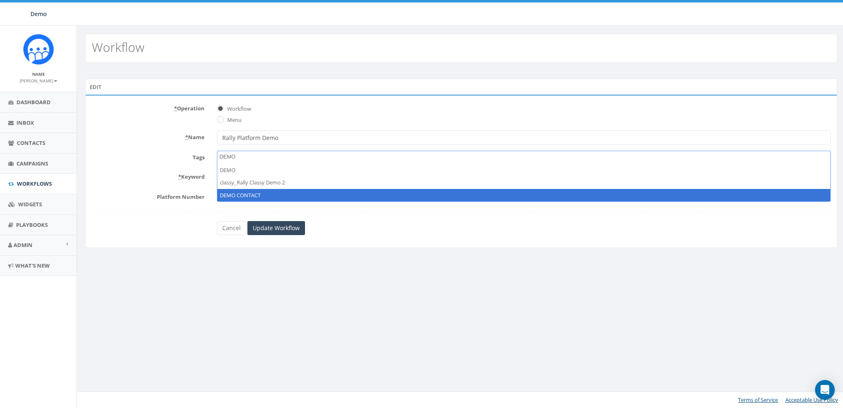
type textarea "DEMO"
click at [309, 311] on div "Workflow Edit * Operation Workflow Menu * Name Rally Platform Demo Tags 0812tes…" at bounding box center [461, 217] width 768 height 382
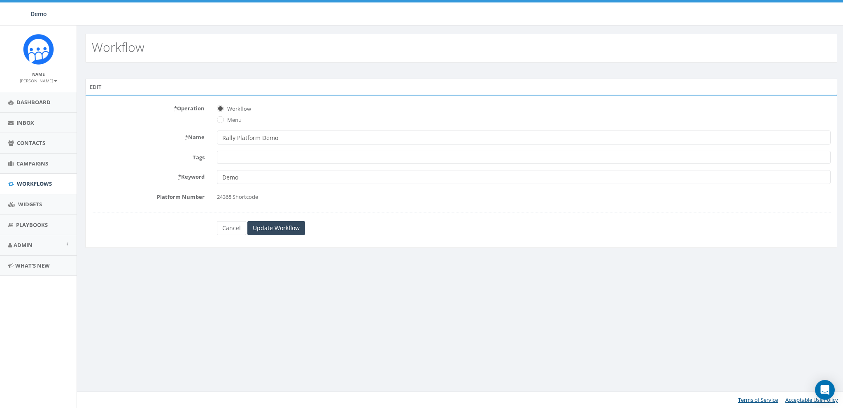
click at [244, 160] on span at bounding box center [523, 157] width 613 height 13
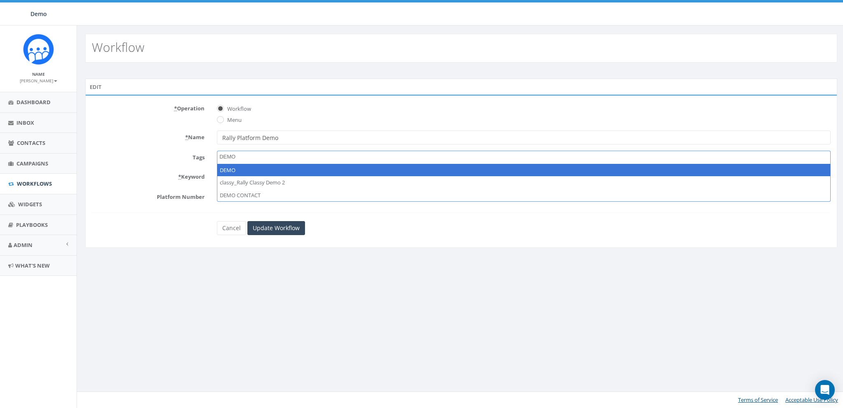
type textarea "DEMO"
select select "DEMO"
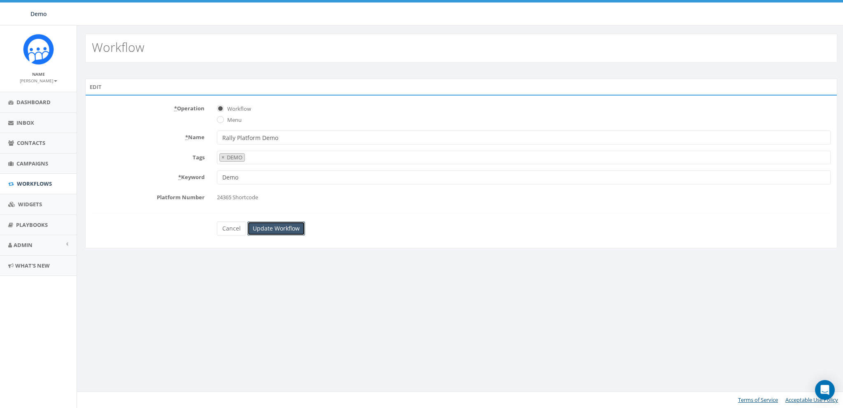
click at [271, 225] on input "Update Workflow" at bounding box center [276, 228] width 58 height 14
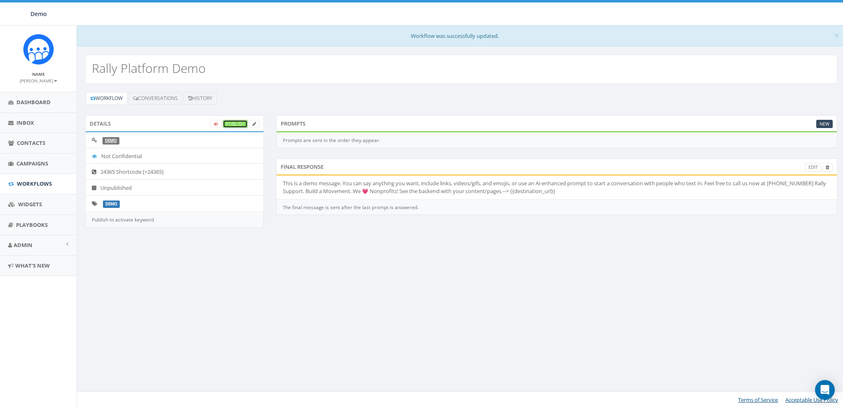
click at [233, 124] on link "Publish" at bounding box center [235, 124] width 25 height 9
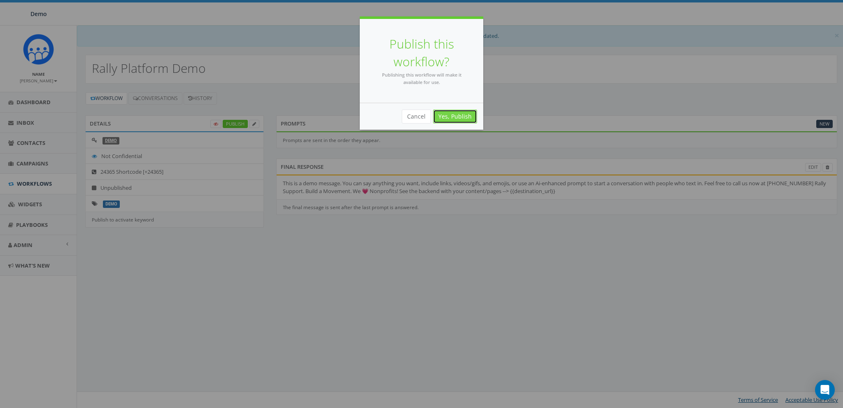
click at [457, 122] on link "Yes, Publish" at bounding box center [455, 116] width 44 height 14
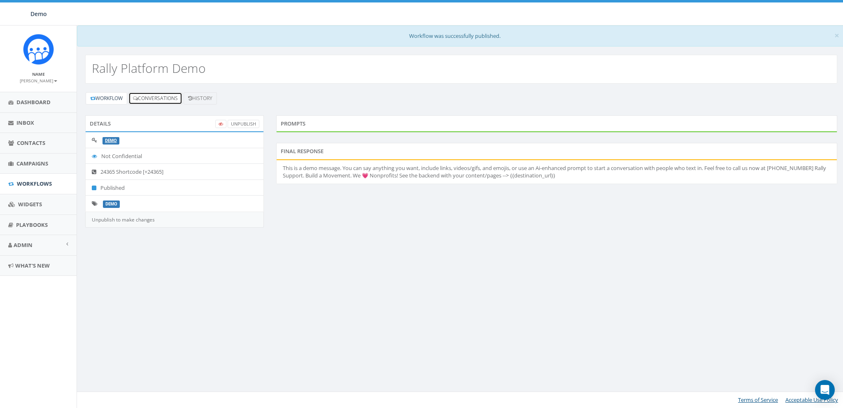
click at [155, 99] on link "Conversations" at bounding box center [155, 98] width 54 height 12
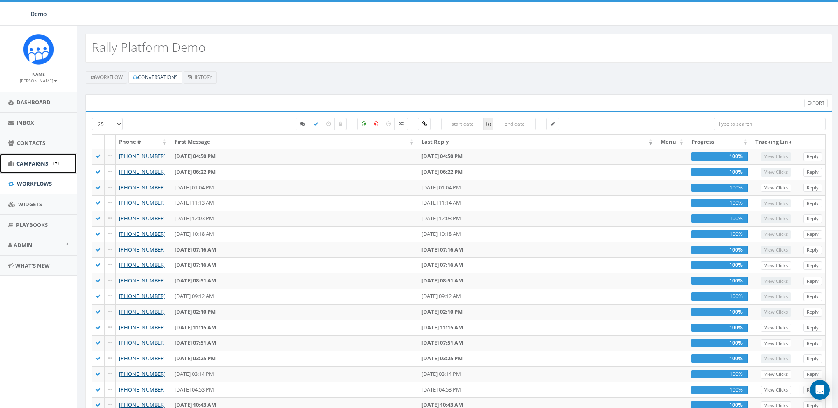
click at [30, 161] on span "Campaigns" at bounding box center [32, 163] width 32 height 7
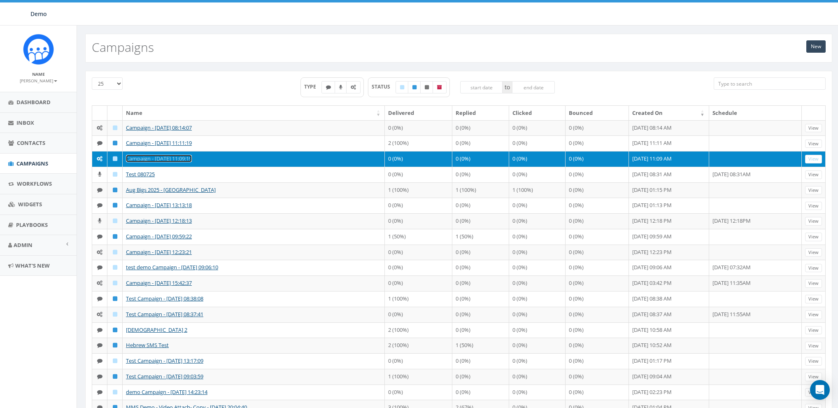
click at [145, 156] on link "Campaign - [DATE] 11:09:19" at bounding box center [159, 158] width 66 height 7
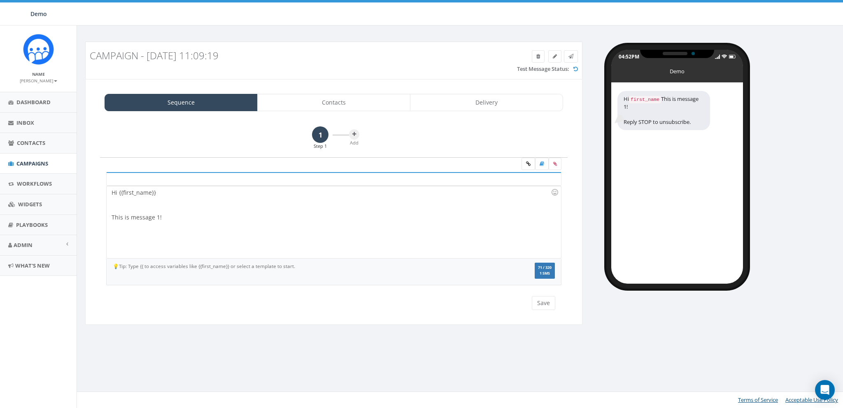
click at [169, 219] on div "Hi {{first_name}} This is message 1!" at bounding box center [334, 222] width 454 height 72
click at [337, 99] on link "Contacts" at bounding box center [333, 102] width 153 height 17
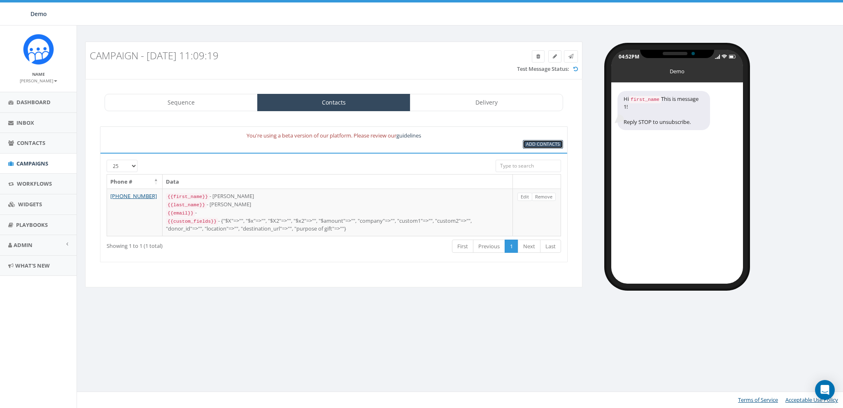
click at [535, 146] on span "Add Contacts" at bounding box center [543, 144] width 34 height 6
select select
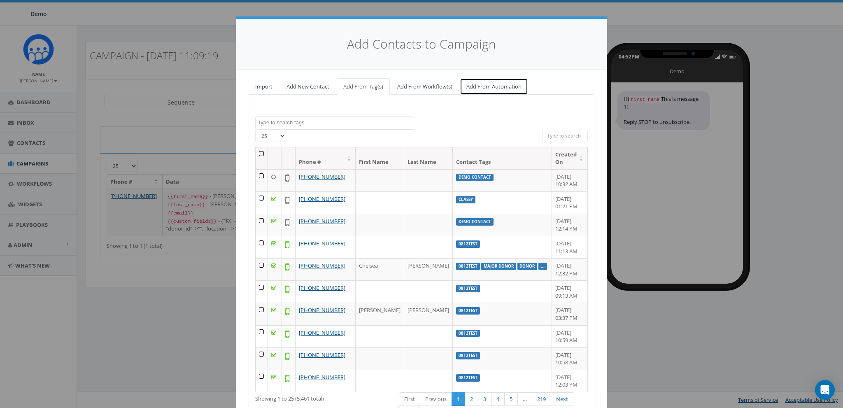
click at [480, 87] on link "Add From Automation" at bounding box center [494, 86] width 68 height 17
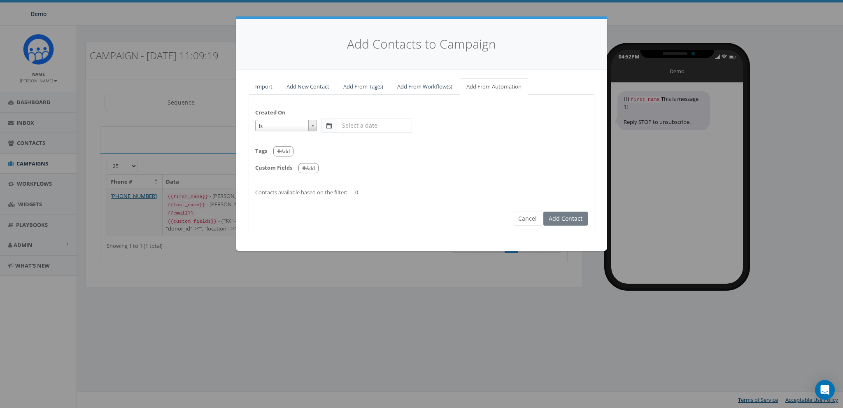
click at [290, 124] on span "is" at bounding box center [285, 126] width 61 height 12
select select "is on or after"
click at [347, 122] on input "text" at bounding box center [374, 125] width 75 height 14
click at [405, 162] on td "1" at bounding box center [407, 166] width 12 height 12
type input "[DATE]"
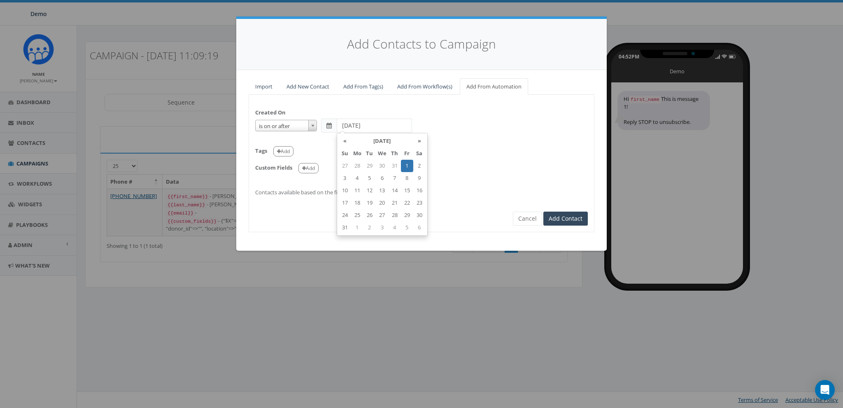
click at [478, 157] on div "Custom Fields Add" at bounding box center [421, 165] width 332 height 17
drag, startPoint x: 255, startPoint y: 191, endPoint x: 378, endPoint y: 192, distance: 123.8
click at [378, 192] on div "Created On is is on or before is on or after is before is after is not is on or…" at bounding box center [421, 148] width 345 height 95
click at [429, 44] on h4 "Add Contacts to Campaign" at bounding box center [421, 44] width 346 height 18
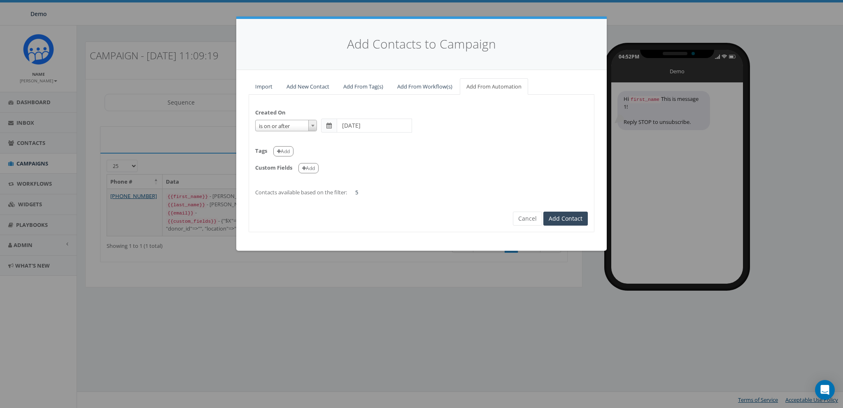
click at [429, 44] on h4 "Add Contacts to Campaign" at bounding box center [421, 44] width 346 height 18
click at [358, 144] on div "Tags Add" at bounding box center [421, 148] width 332 height 17
click at [282, 150] on button "Add" at bounding box center [283, 151] width 20 height 10
select select
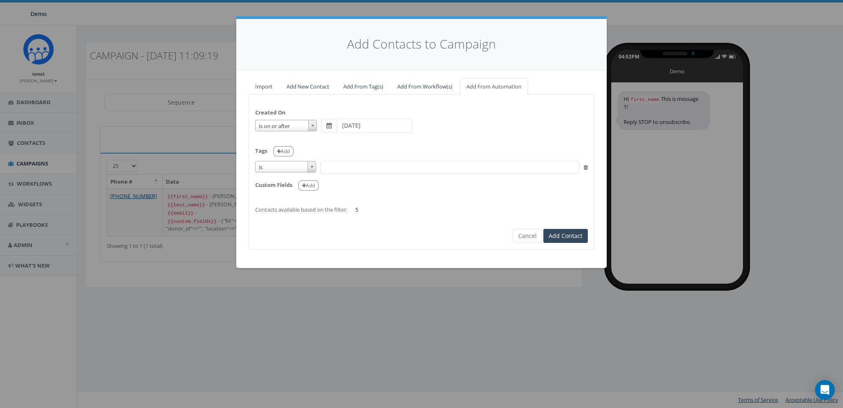
click at [278, 163] on span "is" at bounding box center [285, 167] width 60 height 12
select select "contains"
click at [355, 169] on span at bounding box center [449, 167] width 259 height 13
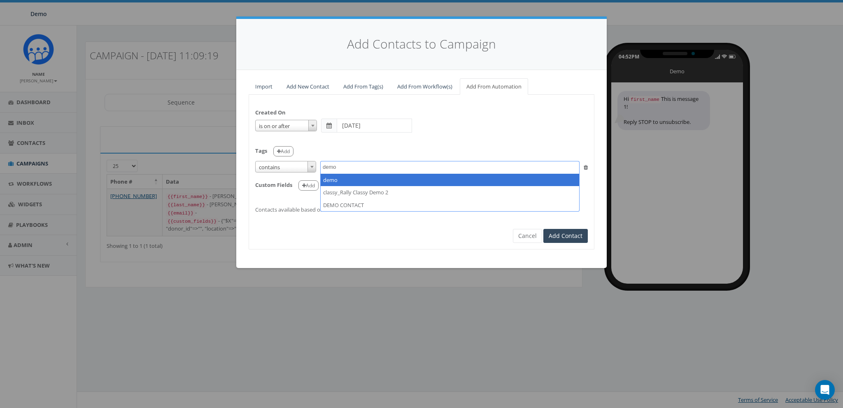
type textarea "demo"
select select "demo"
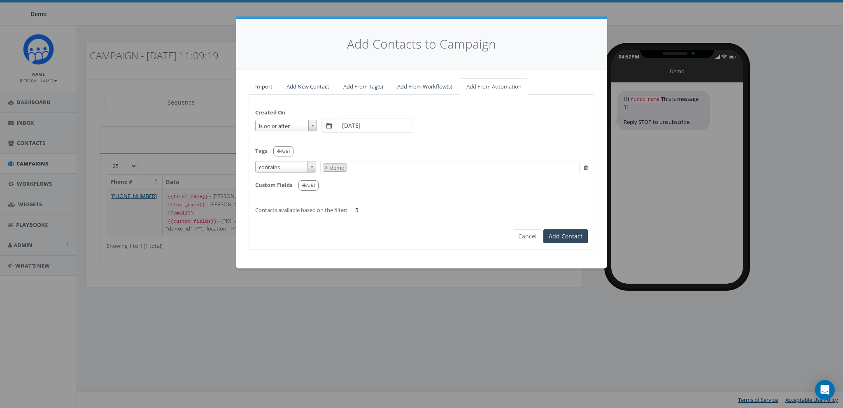
scroll to position [277, 0]
click at [388, 193] on div "Created On is is on or before is on or after is before is after is not is on or…" at bounding box center [421, 157] width 345 height 113
click at [562, 232] on button "Add Contact" at bounding box center [565, 236] width 44 height 14
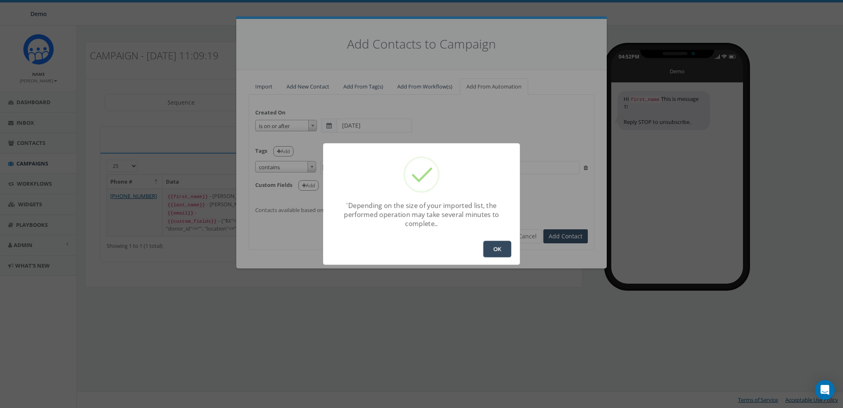
click at [500, 249] on button "OK" at bounding box center [497, 249] width 28 height 16
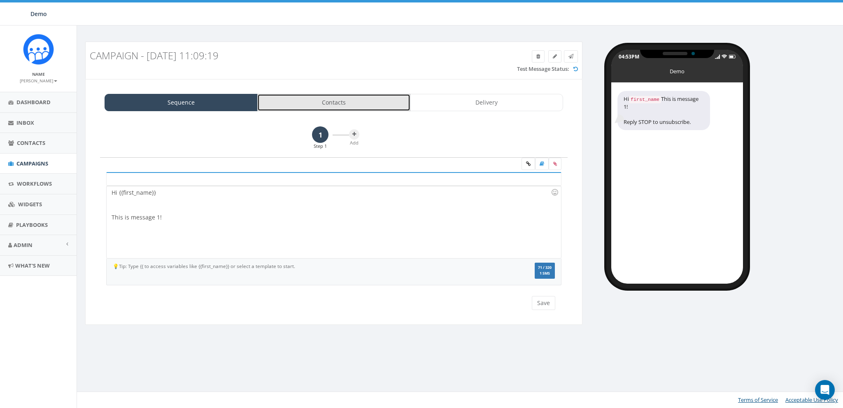
click at [342, 97] on link "Contacts" at bounding box center [333, 102] width 153 height 17
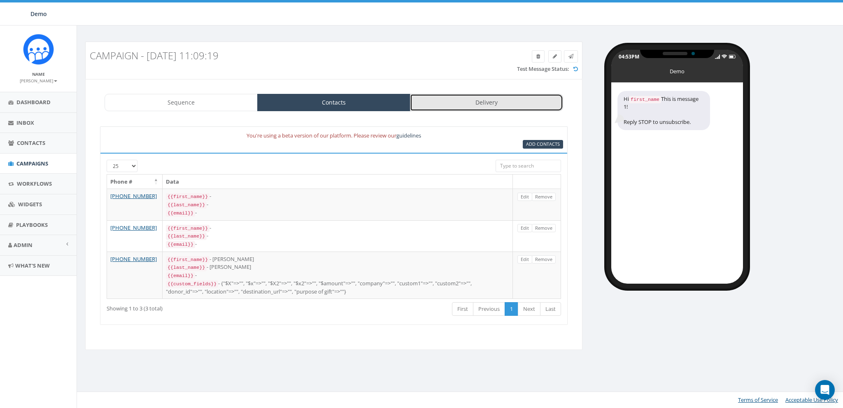
click at [483, 106] on link "Delivery" at bounding box center [486, 102] width 153 height 17
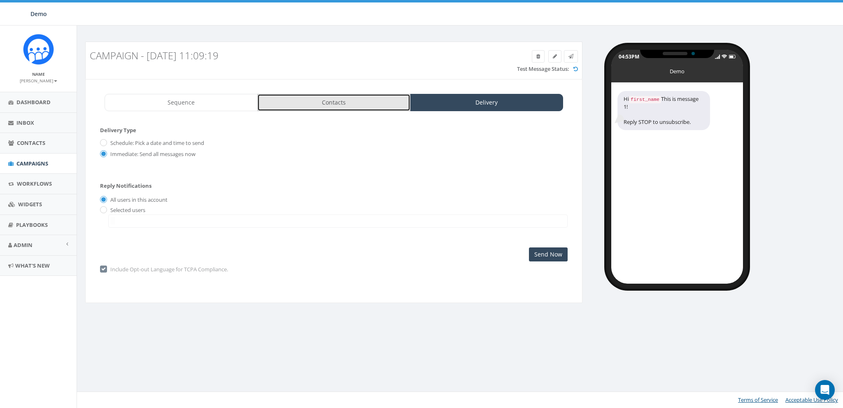
click at [334, 94] on link "Contacts" at bounding box center [333, 102] width 153 height 17
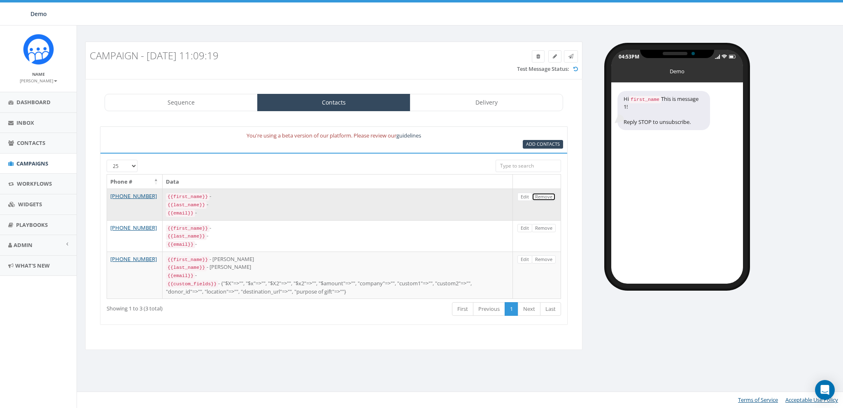
click at [545, 194] on link "Remove" at bounding box center [544, 197] width 24 height 9
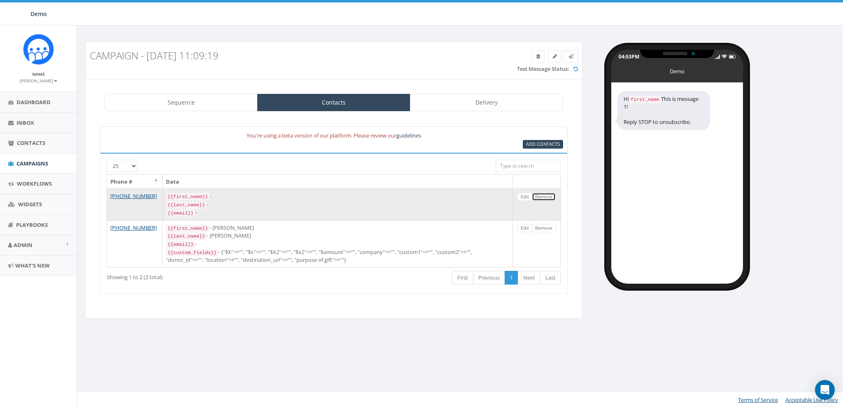
click at [544, 195] on link "Remove" at bounding box center [544, 197] width 24 height 9
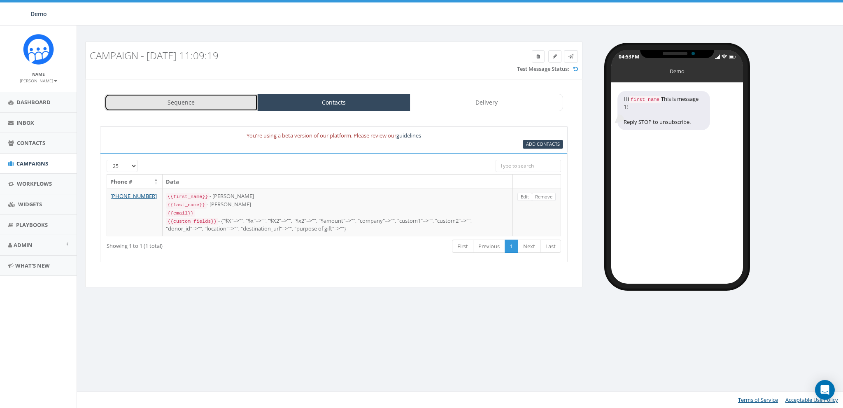
click at [169, 96] on link "Sequence" at bounding box center [180, 102] width 153 height 17
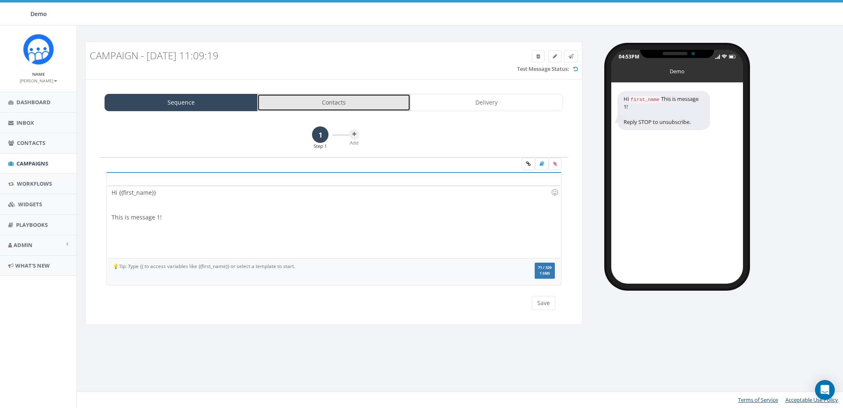
click at [318, 107] on link "Contacts" at bounding box center [333, 102] width 153 height 17
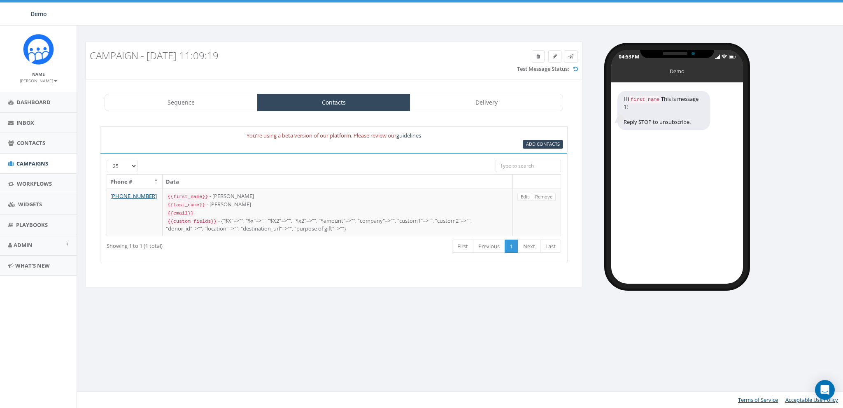
click at [41, 79] on small "[PERSON_NAME]" at bounding box center [38, 81] width 37 height 6
click at [33, 101] on link "Sign Out" at bounding box center [41, 103] width 65 height 10
